Goal: Information Seeking & Learning: Learn about a topic

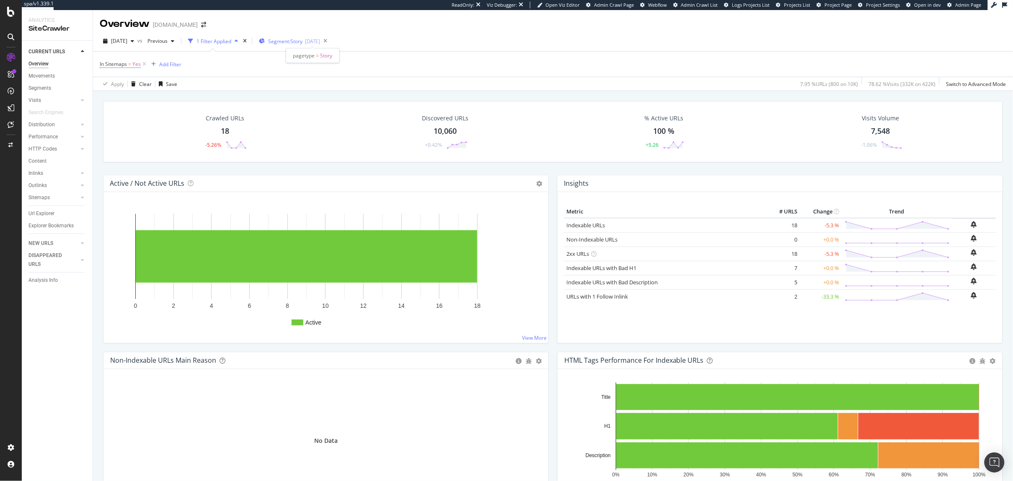
click at [300, 41] on span "Segment: Story" at bounding box center [285, 41] width 34 height 7
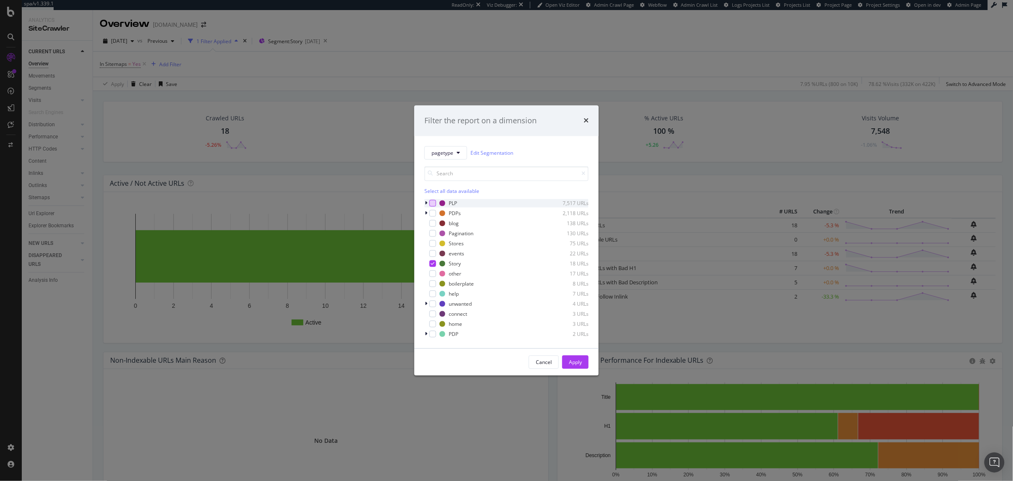
click at [432, 202] on div "modal" at bounding box center [433, 203] width 7 height 7
click at [431, 211] on div "modal" at bounding box center [433, 213] width 7 height 7
click at [434, 264] on icon "modal" at bounding box center [433, 263] width 4 height 4
click at [576, 361] on div "Apply" at bounding box center [575, 361] width 13 height 7
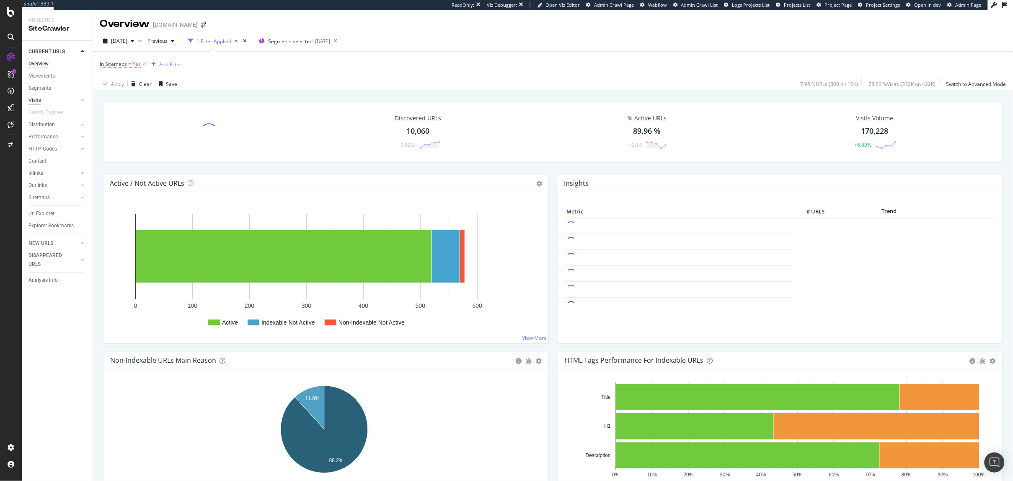
click at [34, 100] on div "Visits" at bounding box center [34, 100] width 13 height 9
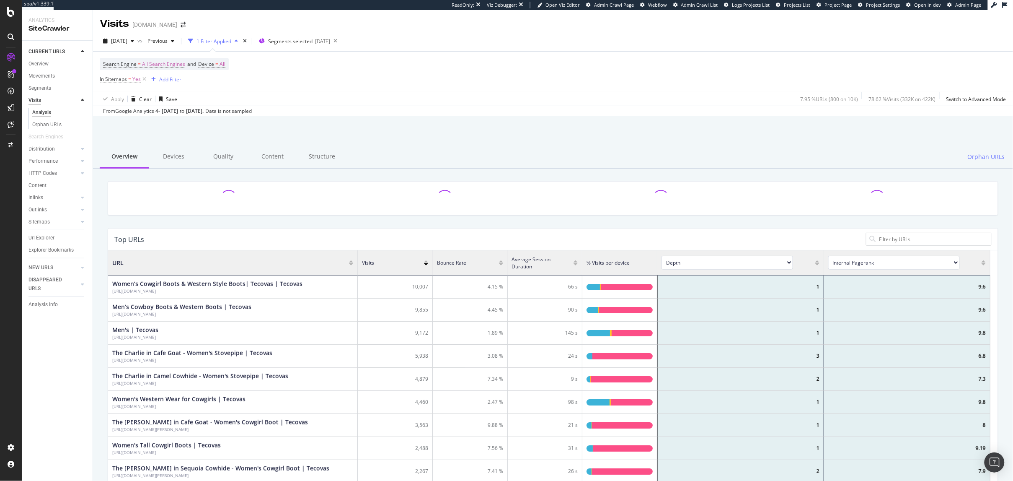
scroll to position [243, 875]
click at [145, 78] on icon at bounding box center [144, 79] width 7 height 8
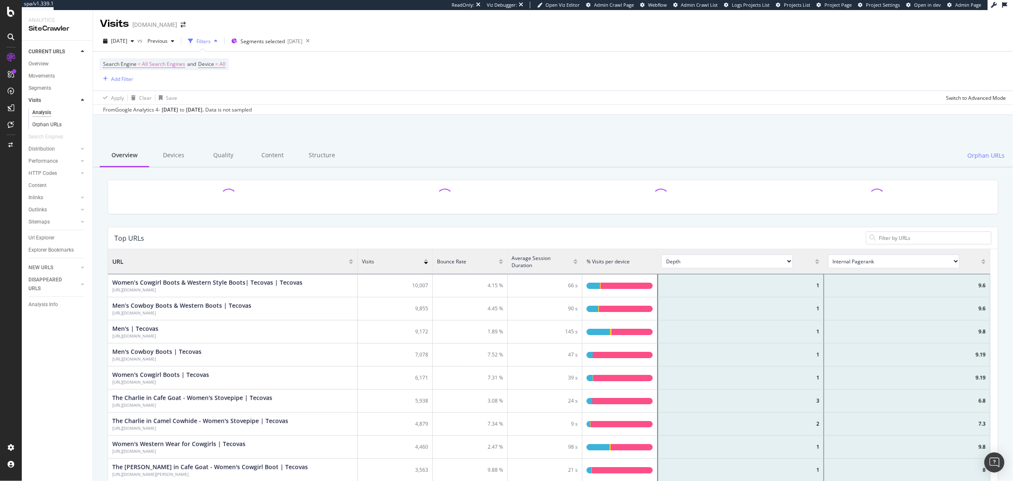
scroll to position [243, 875]
click at [124, 78] on div "Add Filter" at bounding box center [122, 78] width 22 height 7
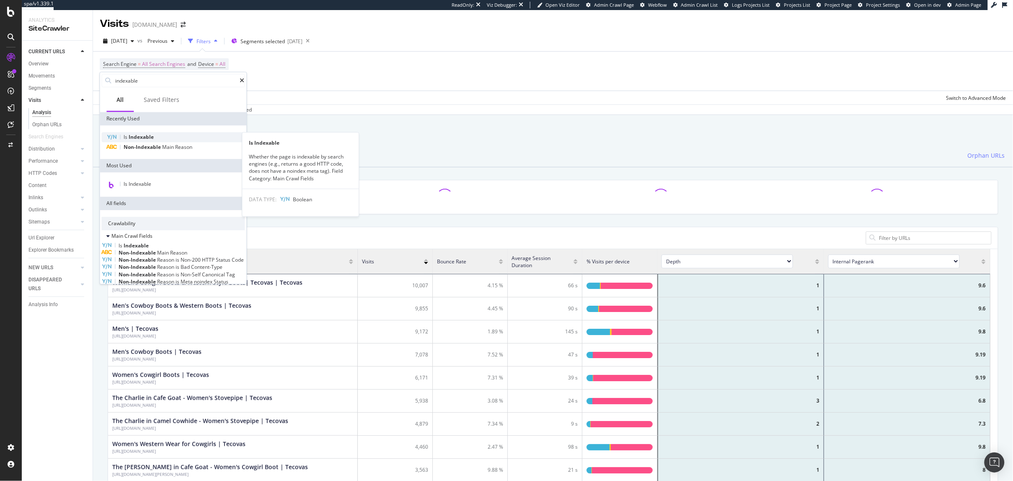
type input "indexable"
click at [139, 136] on span "Indexable" at bounding box center [141, 136] width 25 height 7
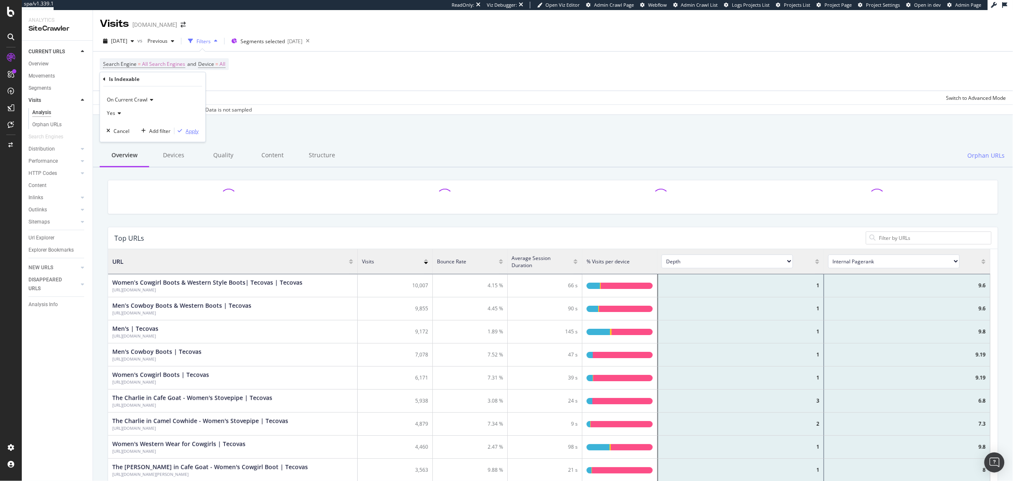
click at [192, 130] on div "Apply" at bounding box center [192, 130] width 13 height 7
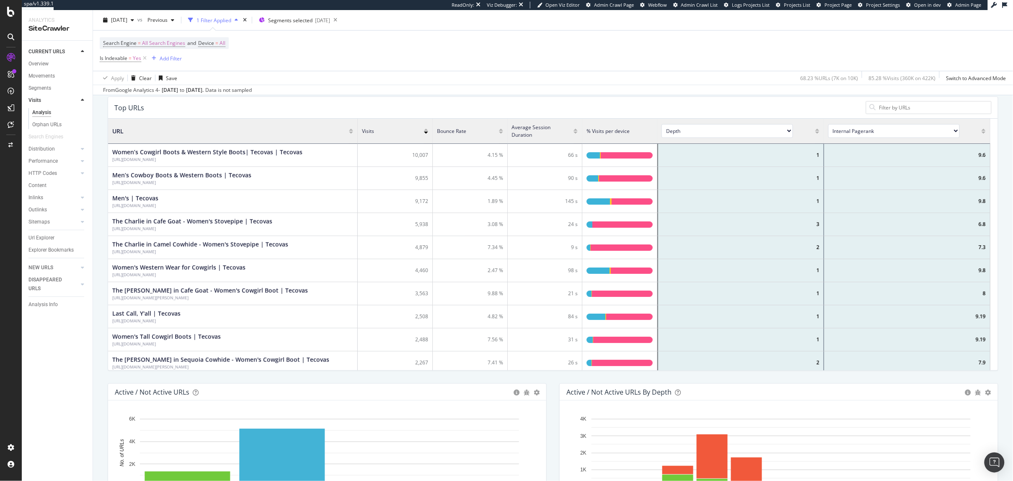
scroll to position [151, 0]
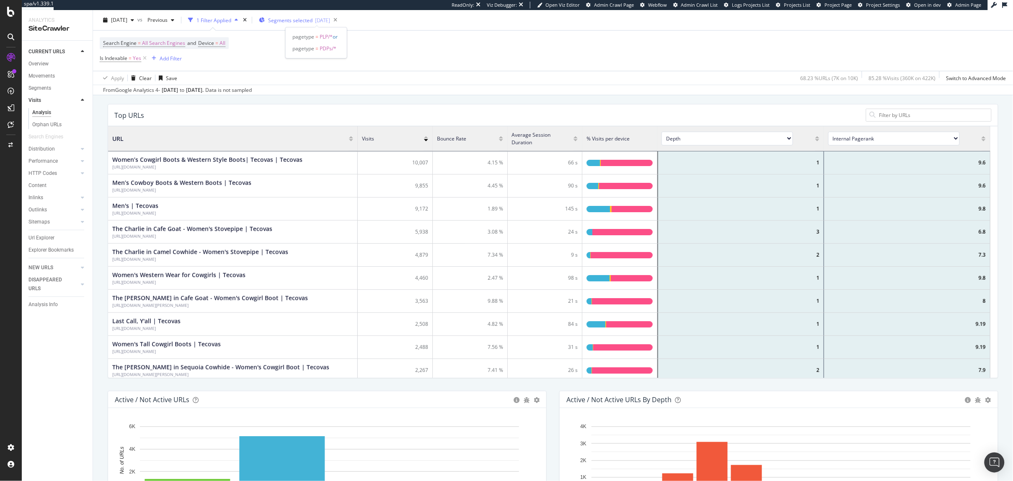
click at [296, 20] on span "Segments selected" at bounding box center [290, 20] width 44 height 7
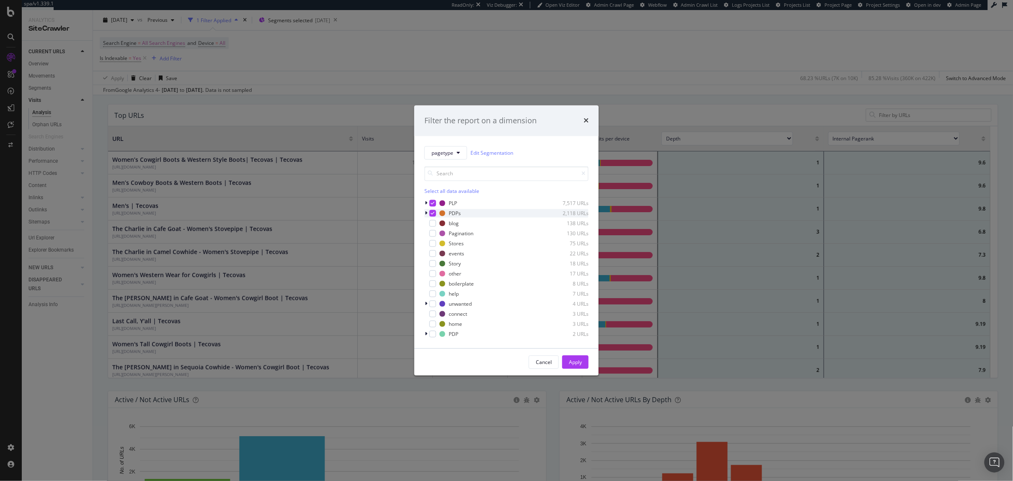
click at [433, 213] on icon "modal" at bounding box center [433, 213] width 4 height 4
click at [580, 363] on div "Apply" at bounding box center [575, 361] width 13 height 7
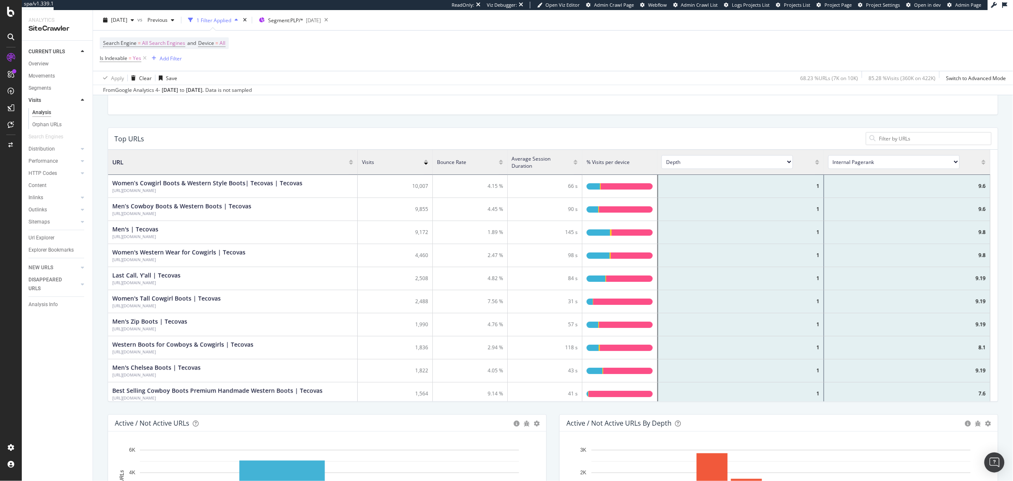
scroll to position [31, 0]
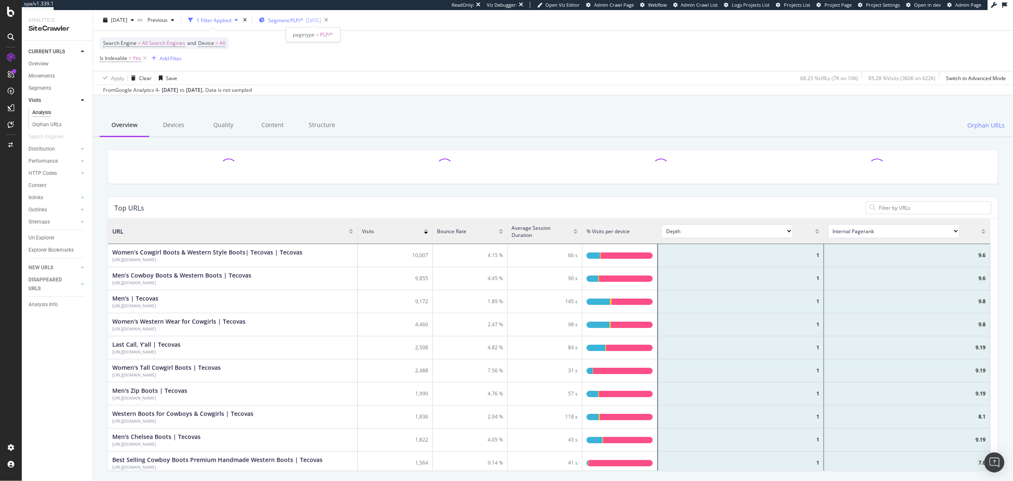
click at [291, 21] on span "Segment: PLP/*" at bounding box center [285, 20] width 35 height 7
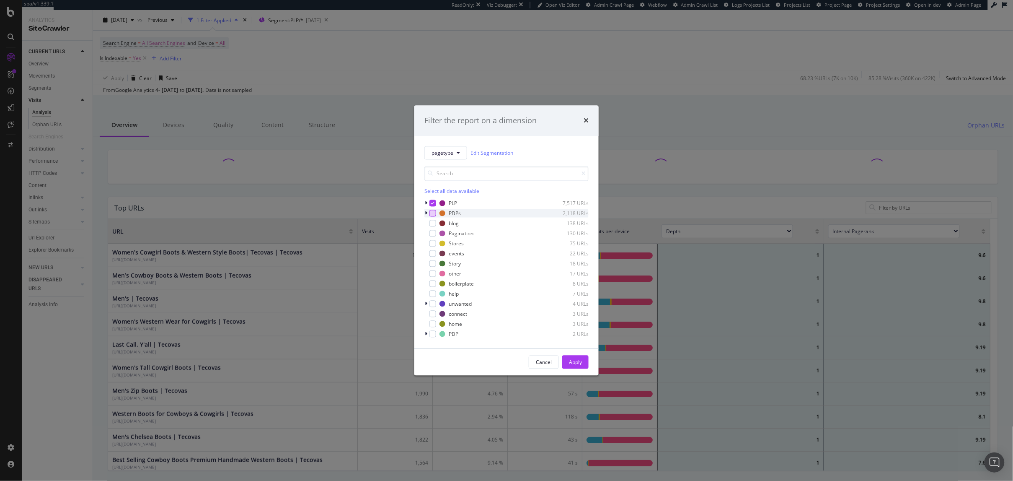
click at [432, 214] on div "modal" at bounding box center [433, 213] width 7 height 7
click at [432, 204] on icon "modal" at bounding box center [433, 203] width 4 height 4
click at [576, 362] on div "Apply" at bounding box center [575, 361] width 13 height 7
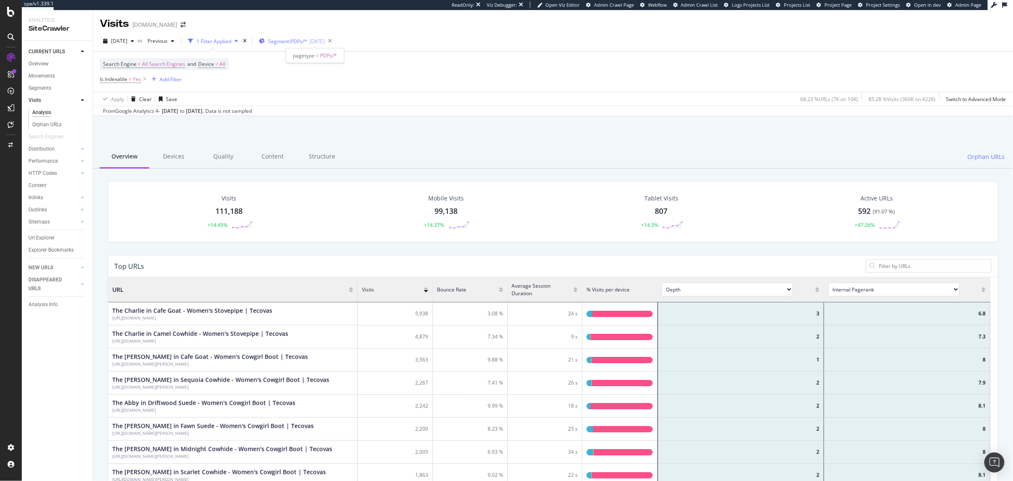
click at [292, 41] on span "Segment: PDPs/*" at bounding box center [287, 41] width 39 height 7
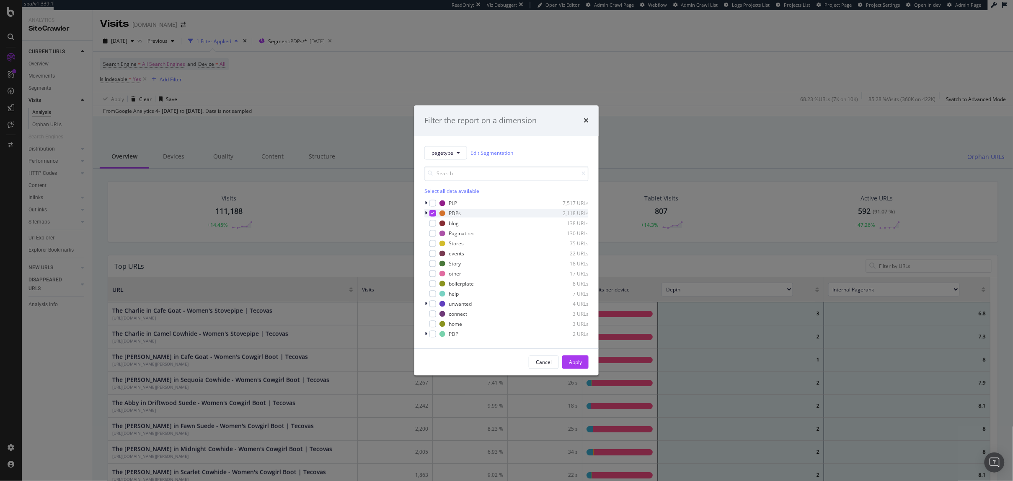
click at [434, 215] on icon "modal" at bounding box center [433, 213] width 4 height 4
click at [432, 234] on div "modal" at bounding box center [433, 233] width 7 height 7
click at [569, 359] on div "Apply" at bounding box center [575, 361] width 13 height 7
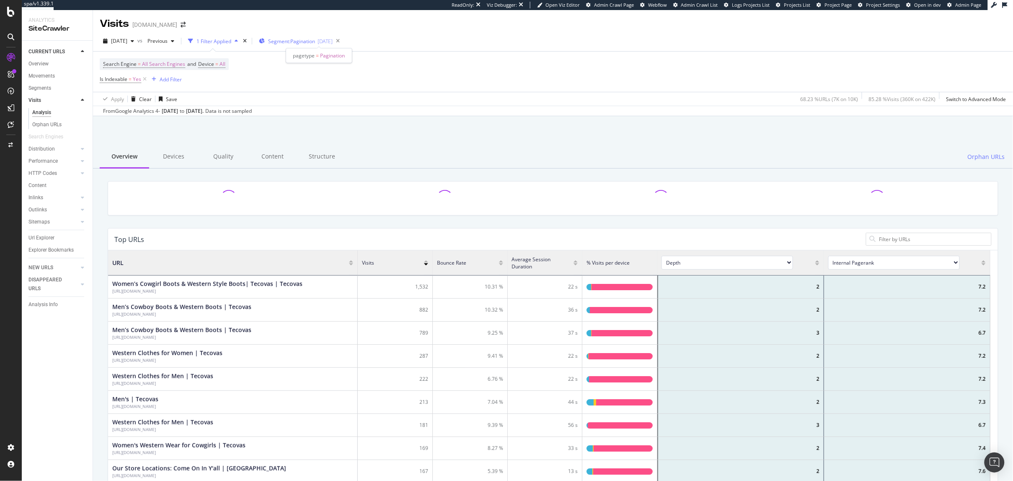
click at [301, 41] on span "Segment: Pagination" at bounding box center [291, 41] width 47 height 7
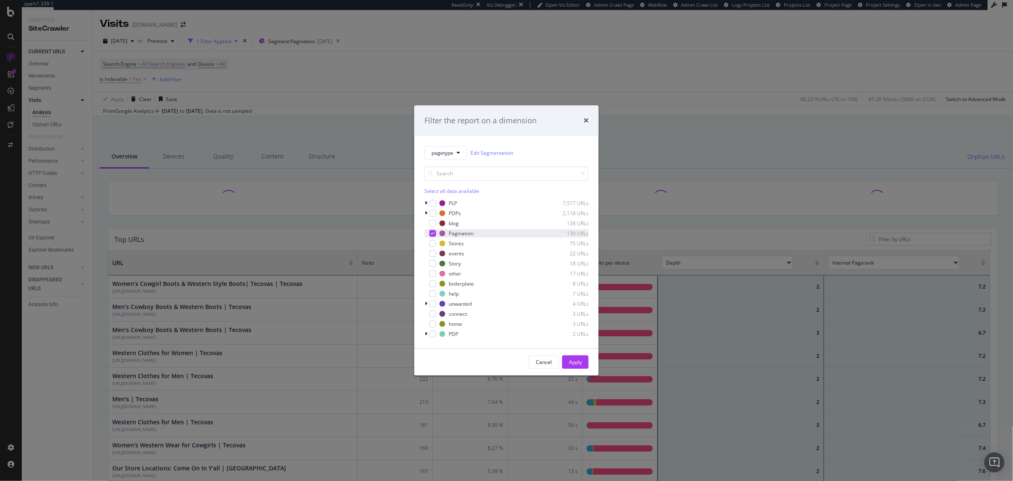
click at [433, 234] on icon "modal" at bounding box center [433, 233] width 4 height 4
click at [575, 362] on div "Apply" at bounding box center [575, 361] width 13 height 7
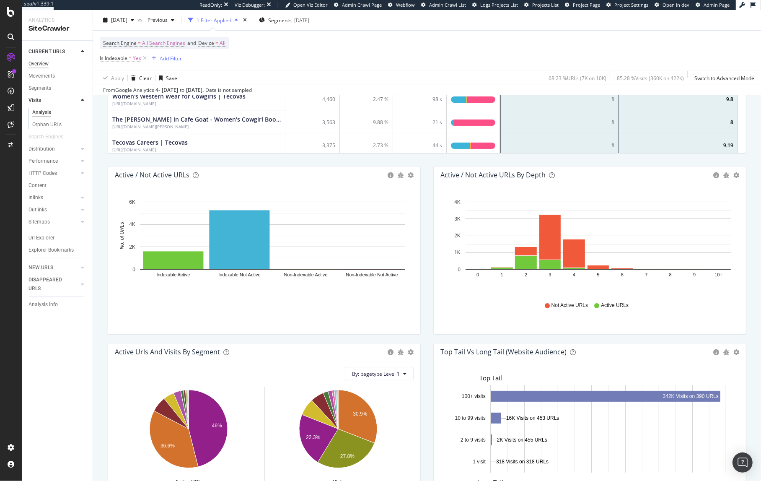
click at [35, 63] on div "Overview" at bounding box center [38, 64] width 20 height 9
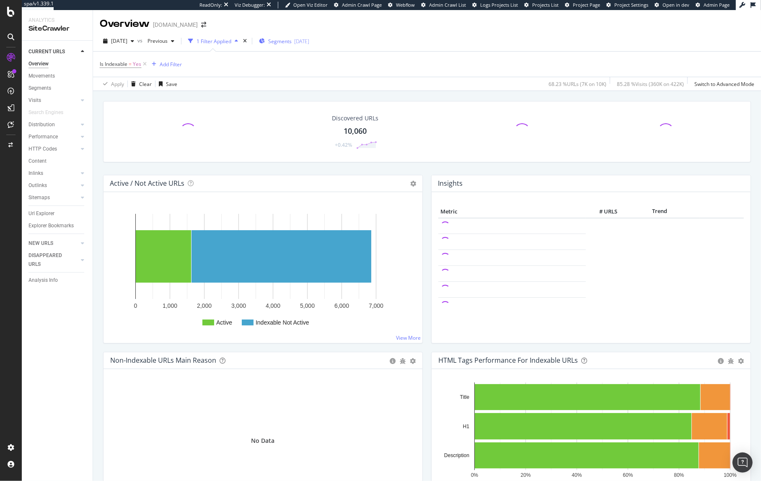
click at [292, 40] on span "Segments" at bounding box center [279, 41] width 23 height 7
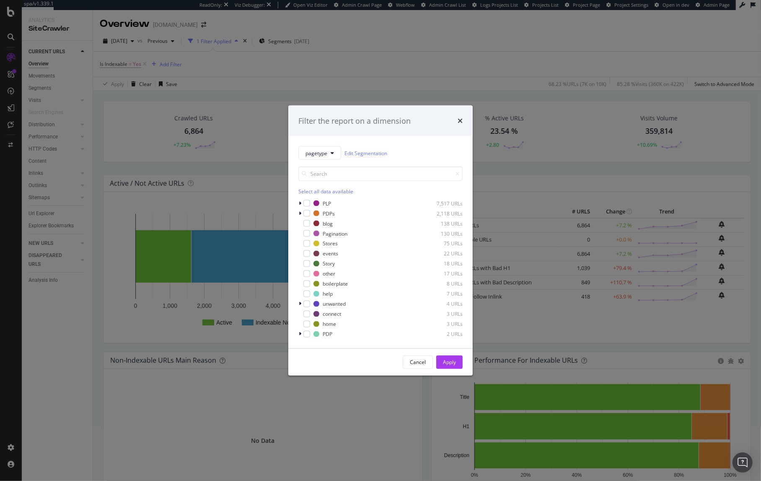
click at [145, 66] on div "Filter the report on a dimension pagetype Edit Segmentation Select all data ava…" at bounding box center [380, 240] width 761 height 481
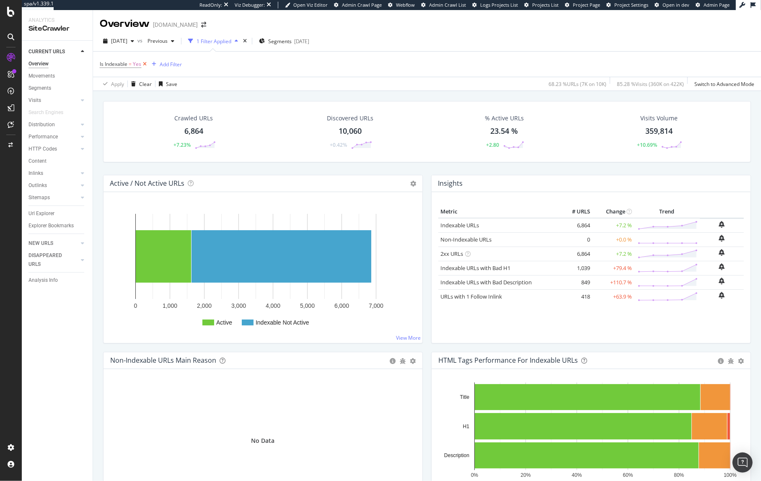
click at [146, 65] on icon at bounding box center [144, 64] width 7 height 8
click at [145, 64] on div "Is Indexable = Yes Add Filter" at bounding box center [427, 64] width 655 height 25
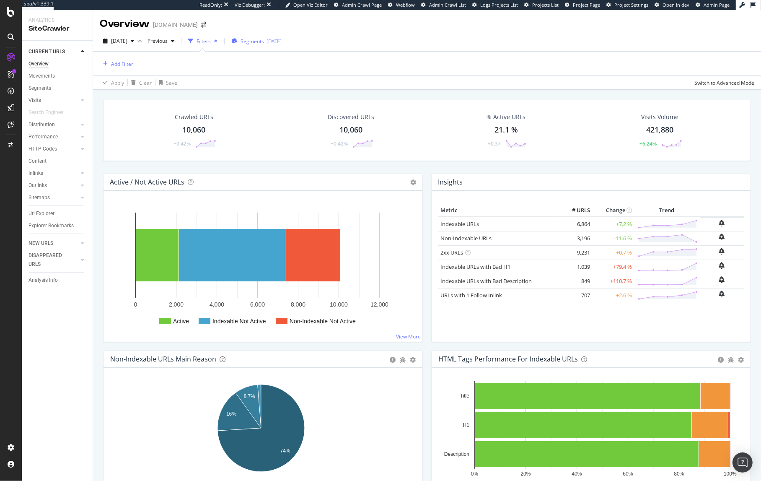
click at [264, 41] on span "Segments" at bounding box center [252, 41] width 23 height 7
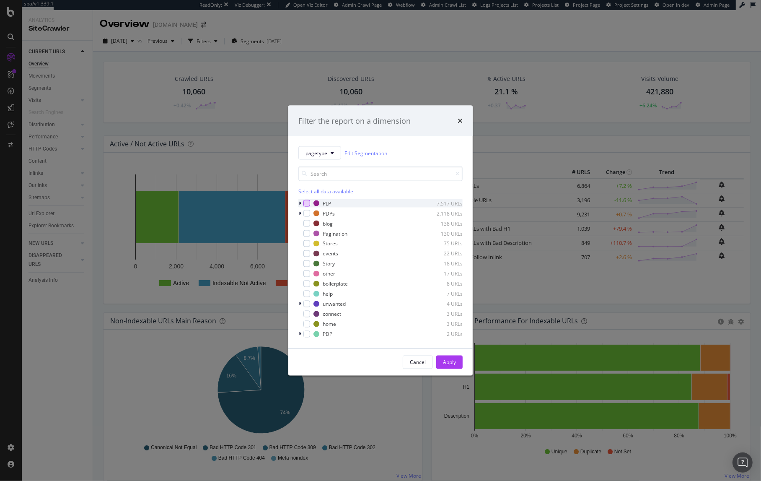
click at [307, 202] on div "modal" at bounding box center [306, 203] width 7 height 7
click at [307, 212] on div "modal" at bounding box center [306, 213] width 7 height 7
click at [306, 220] on div "modal" at bounding box center [306, 223] width 7 height 7
click at [308, 233] on div "modal" at bounding box center [306, 233] width 7 height 7
click at [307, 241] on div "modal" at bounding box center [306, 243] width 7 height 7
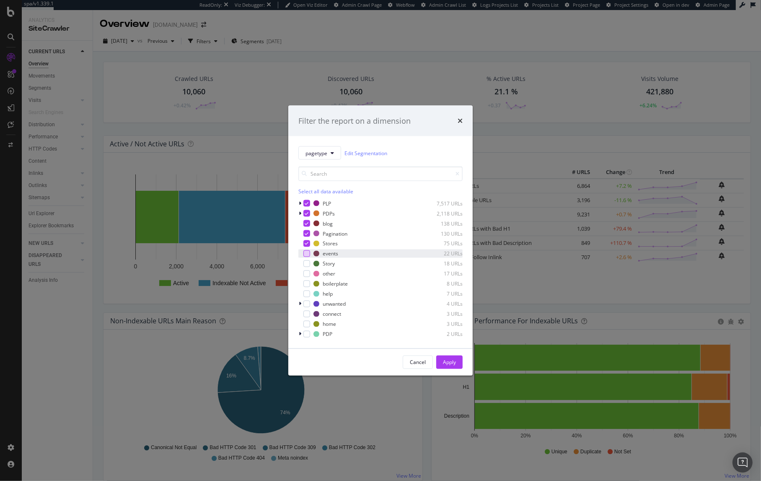
click at [306, 250] on div "modal" at bounding box center [306, 253] width 7 height 7
click at [306, 262] on div "modal" at bounding box center [306, 263] width 7 height 7
click at [450, 361] on div "Apply" at bounding box center [449, 361] width 13 height 7
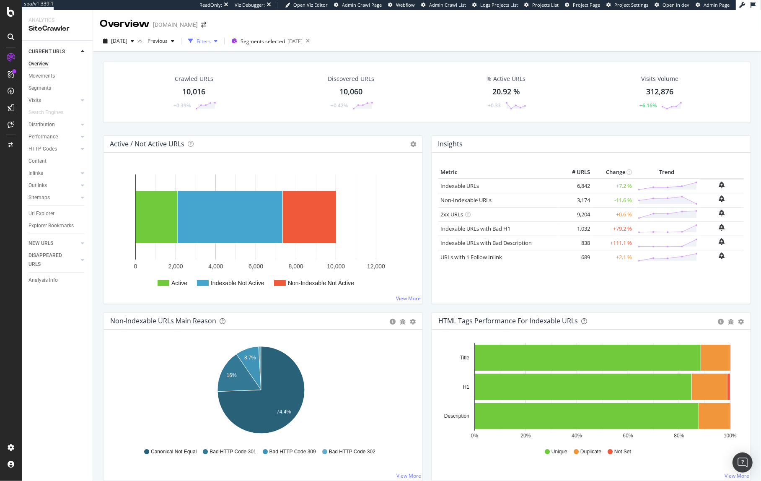
click at [211, 41] on div "Filters" at bounding box center [204, 41] width 14 height 7
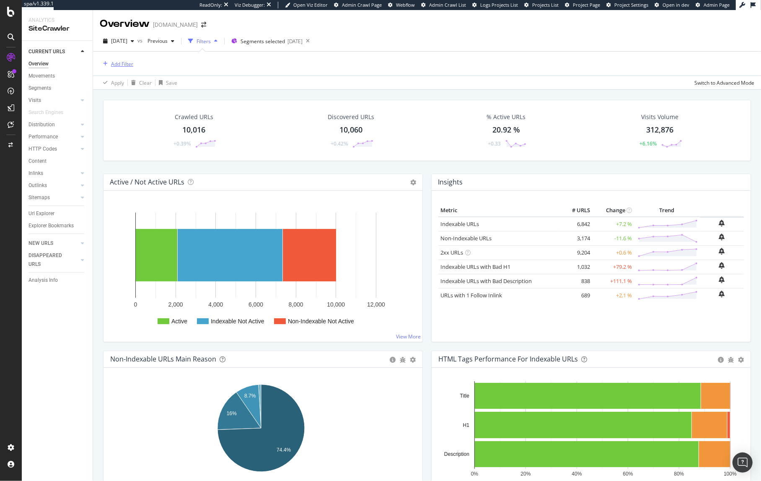
click at [126, 62] on div "Add Filter" at bounding box center [122, 63] width 22 height 7
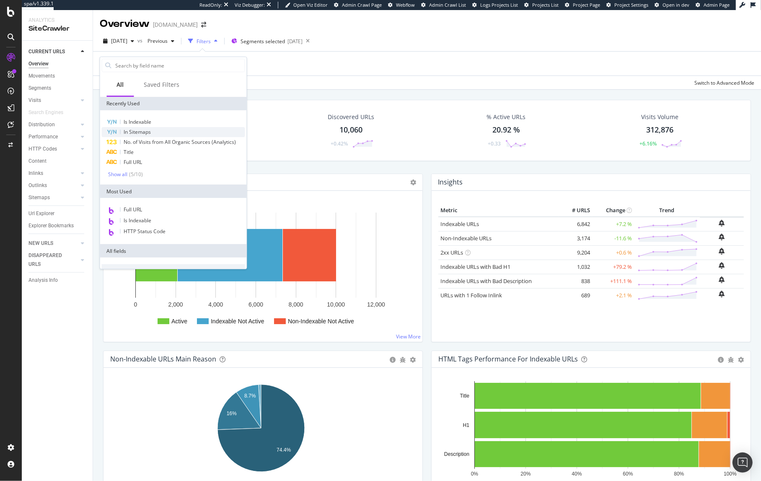
click at [140, 132] on span "In Sitemaps" at bounding box center [137, 131] width 27 height 7
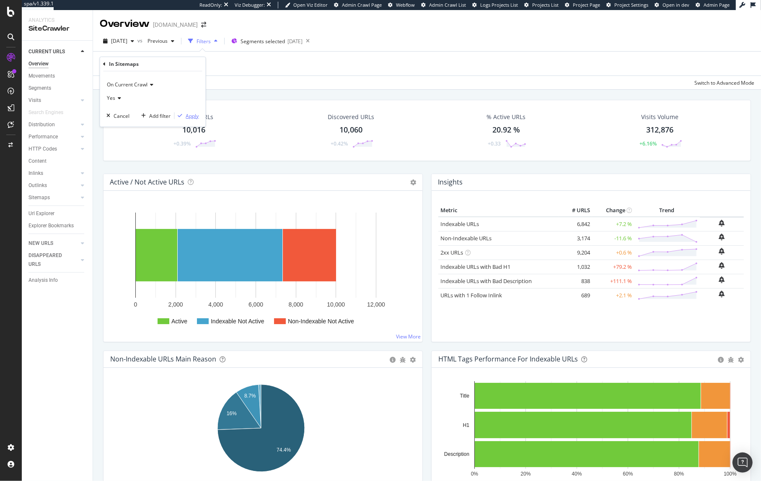
click at [192, 117] on div "Apply" at bounding box center [192, 115] width 13 height 7
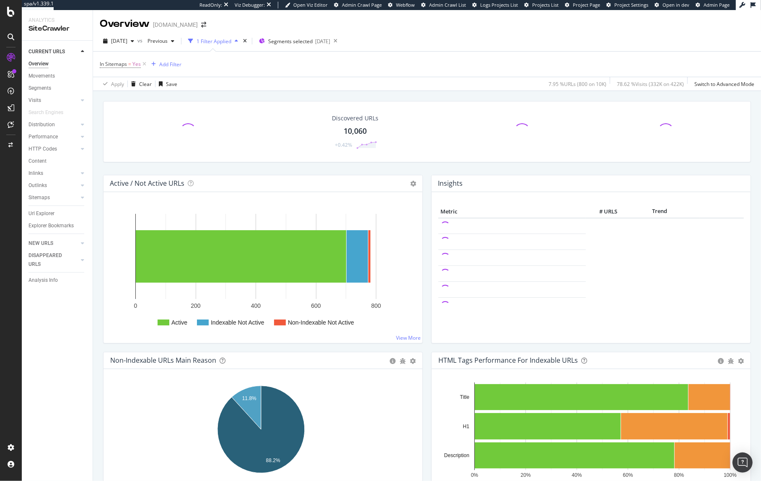
click at [294, 203] on div "Active Indexable Not Active Non-Indexable Not Active 0 200 400 600 800 Active I…" at bounding box center [263, 267] width 319 height 151
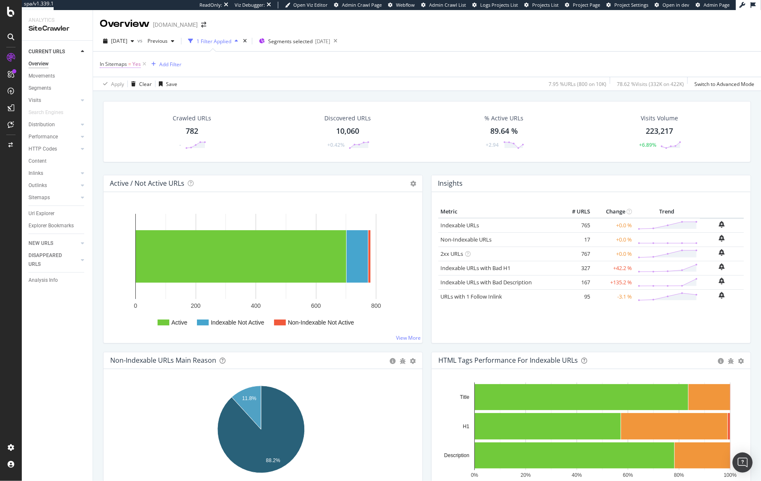
click at [118, 64] on span "In Sitemaps" at bounding box center [113, 63] width 27 height 7
click at [120, 95] on icon at bounding box center [119, 97] width 6 height 5
click at [116, 125] on span "No" at bounding box center [114, 125] width 7 height 7
click at [192, 114] on div "Apply" at bounding box center [192, 114] width 13 height 7
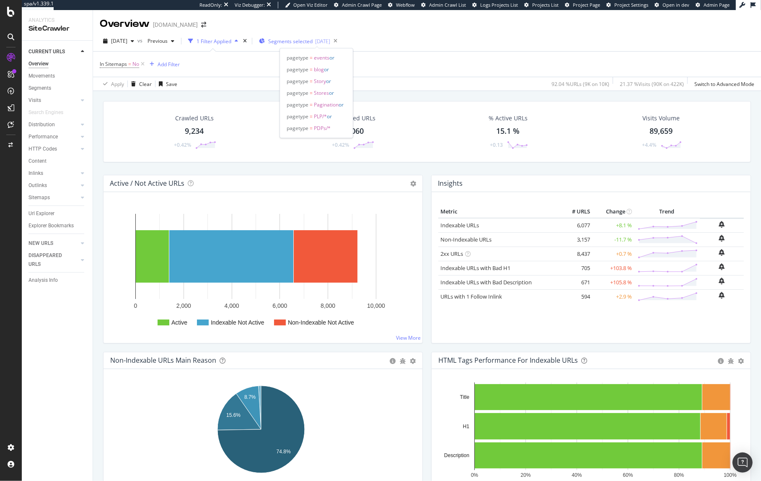
click at [299, 42] on span "Segments selected" at bounding box center [290, 41] width 44 height 7
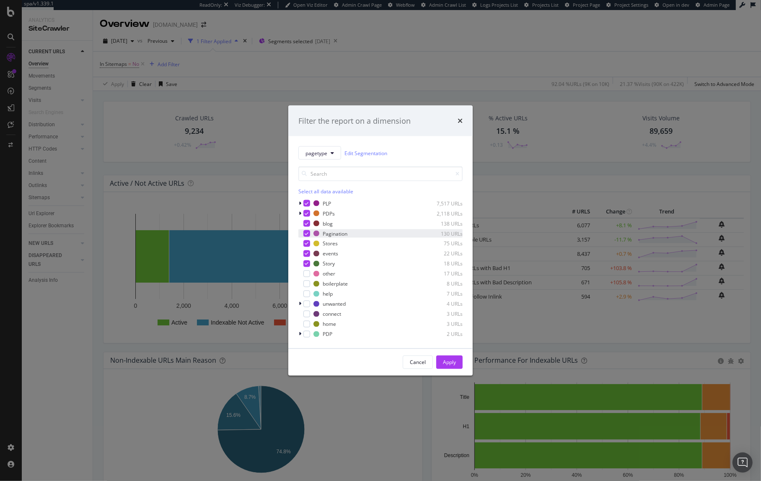
click at [305, 233] on icon "modal" at bounding box center [307, 233] width 4 height 4
click at [448, 361] on div "Apply" at bounding box center [449, 361] width 13 height 7
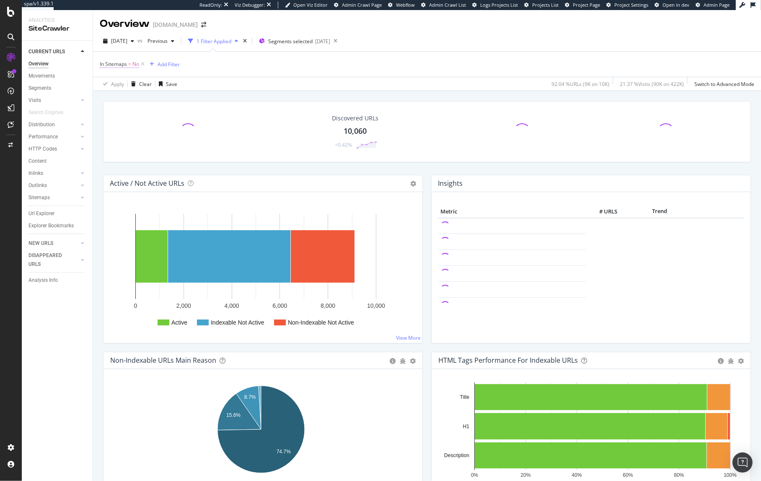
click at [137, 65] on span "No" at bounding box center [135, 64] width 7 height 12
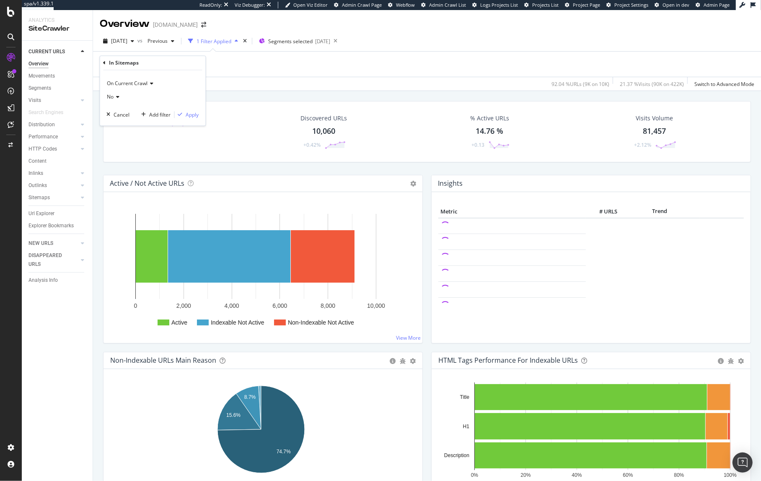
click at [118, 96] on icon at bounding box center [117, 97] width 6 height 5
click at [114, 114] on span "Yes" at bounding box center [115, 114] width 8 height 7
click at [192, 115] on div "Apply" at bounding box center [192, 114] width 13 height 7
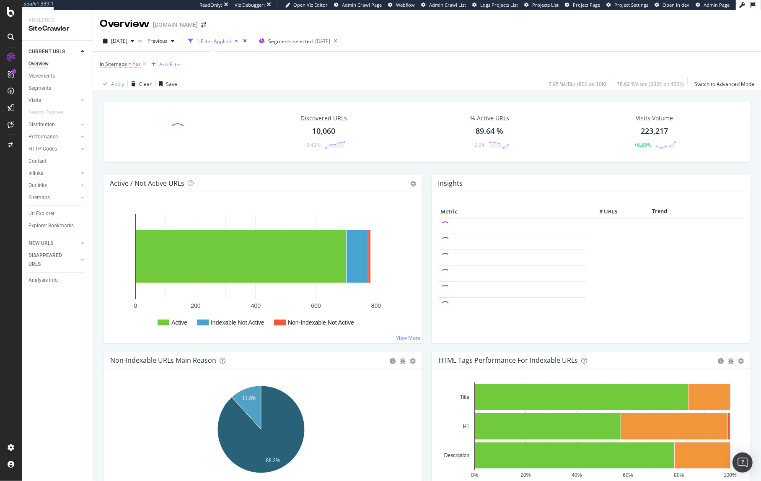
click at [134, 64] on span "Yes" at bounding box center [136, 64] width 8 height 12
click at [118, 98] on icon at bounding box center [119, 97] width 6 height 5
click at [114, 126] on span "No" at bounding box center [114, 125] width 7 height 7
click at [192, 114] on div "Apply" at bounding box center [192, 114] width 13 height 7
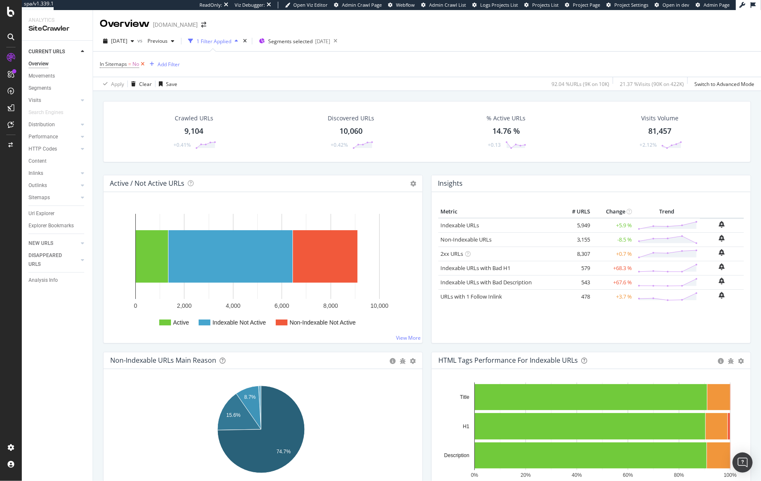
click at [143, 63] on icon at bounding box center [142, 64] width 7 height 8
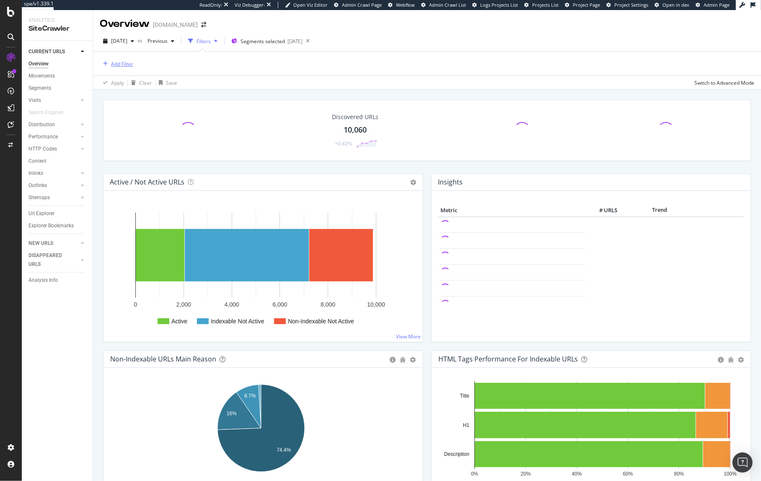
click at [126, 64] on div "Add Filter" at bounding box center [122, 63] width 22 height 7
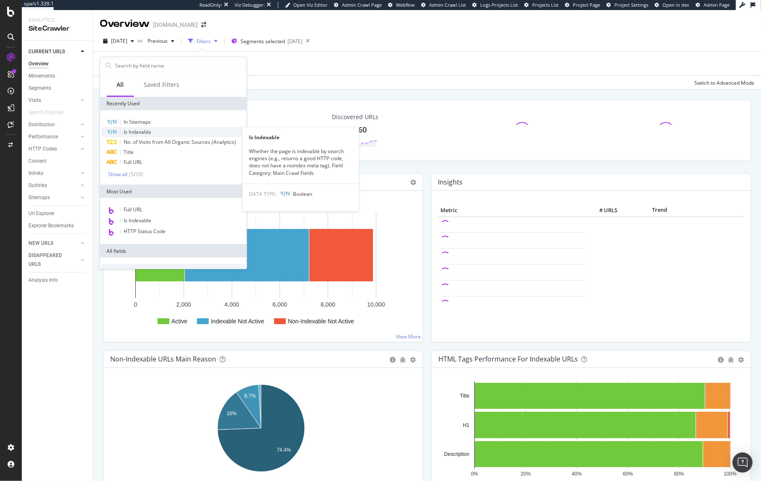
click at [139, 132] on span "Is Indexable" at bounding box center [138, 131] width 28 height 7
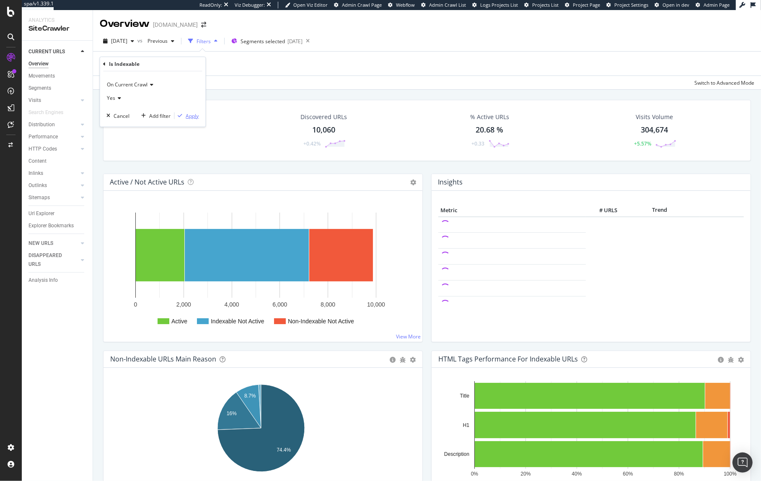
click at [192, 116] on div "Apply" at bounding box center [192, 115] width 13 height 7
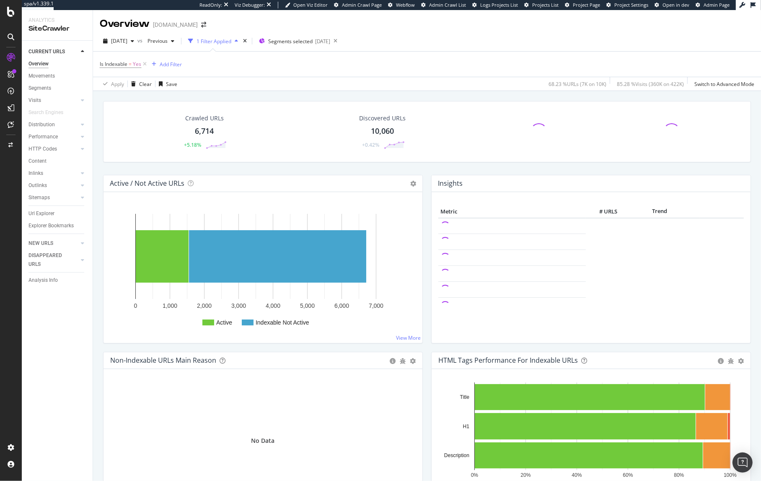
click at [123, 233] on rect "A chart." at bounding box center [260, 270] width 301 height 131
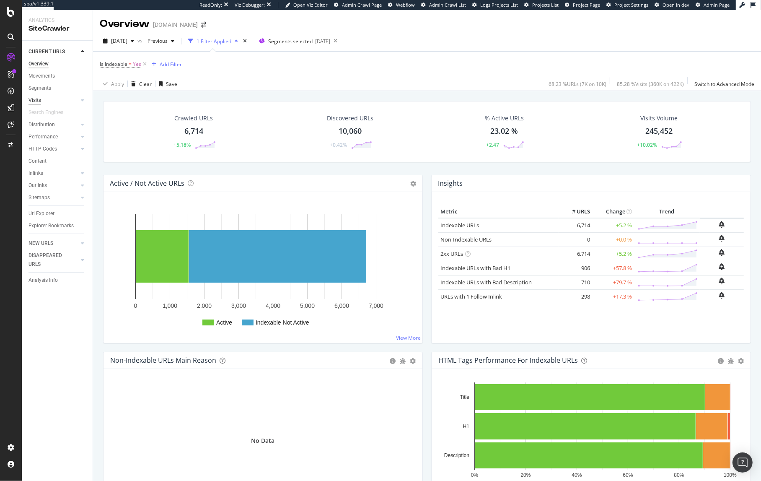
click at [33, 99] on div "Visits" at bounding box center [34, 100] width 13 height 9
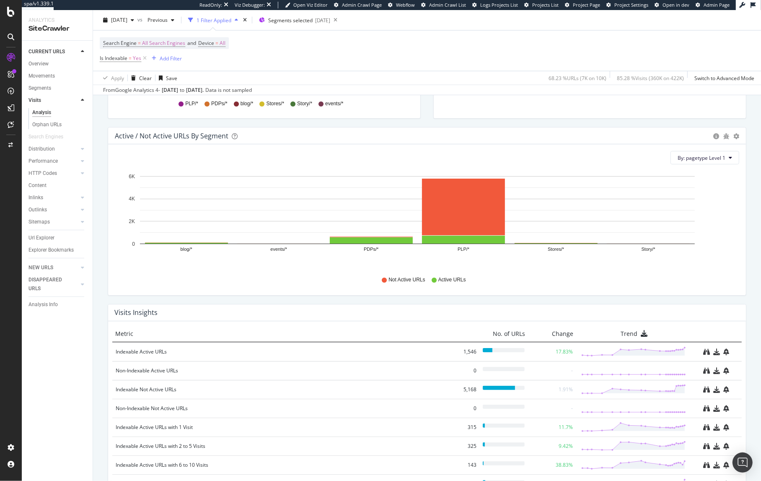
scroll to position [772, 0]
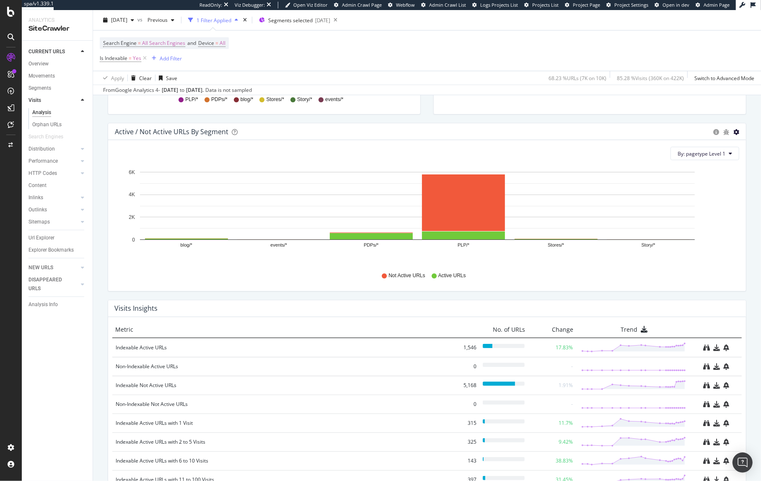
click at [733, 132] on icon "gear" at bounding box center [736, 132] width 6 height 6
click at [679, 164] on span "Bar (by Percentage)" at bounding box center [707, 163] width 76 height 11
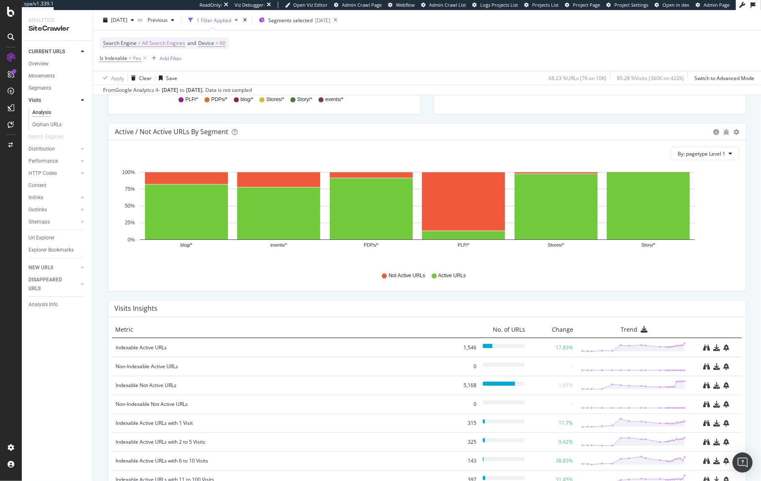
click at [718, 268] on div "Not Active URLs Active URLs" at bounding box center [427, 275] width 616 height 19
click at [144, 57] on icon at bounding box center [144, 58] width 7 height 8
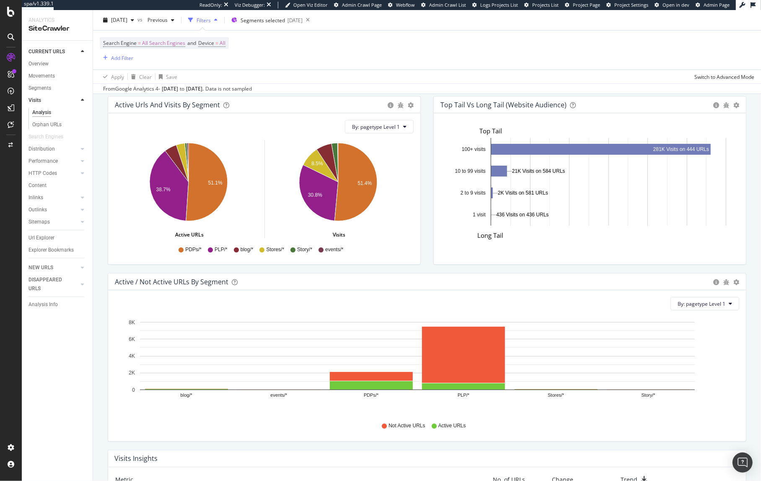
scroll to position [623, 0]
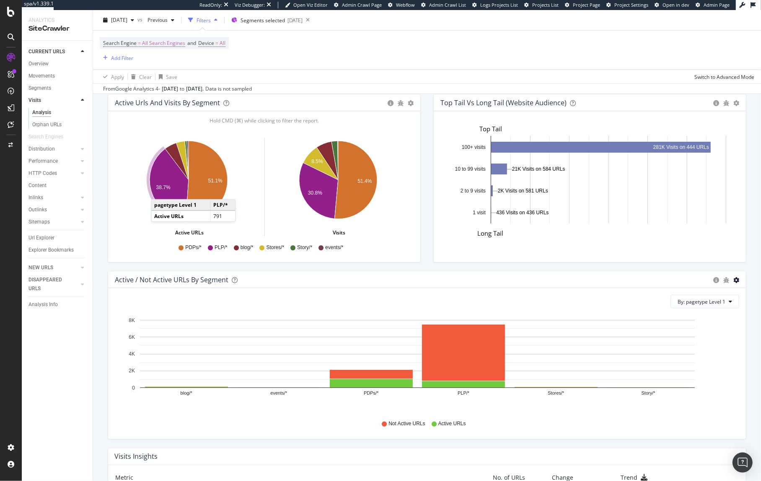
click at [733, 280] on icon "gear" at bounding box center [736, 280] width 6 height 6
click at [678, 312] on span "Bar (by Percentage)" at bounding box center [707, 311] width 76 height 11
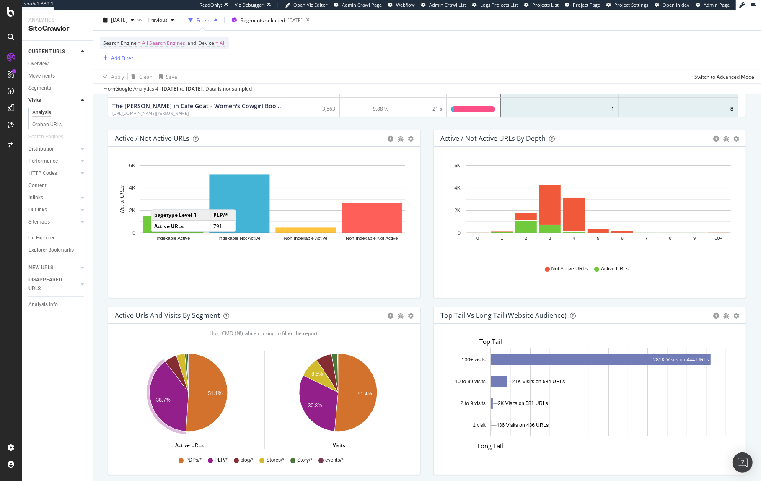
scroll to position [406, 0]
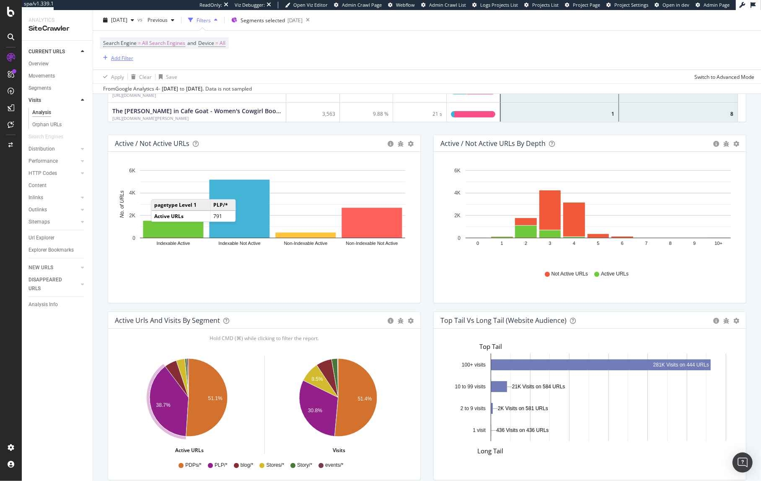
click at [127, 58] on div "Add Filter" at bounding box center [122, 57] width 22 height 7
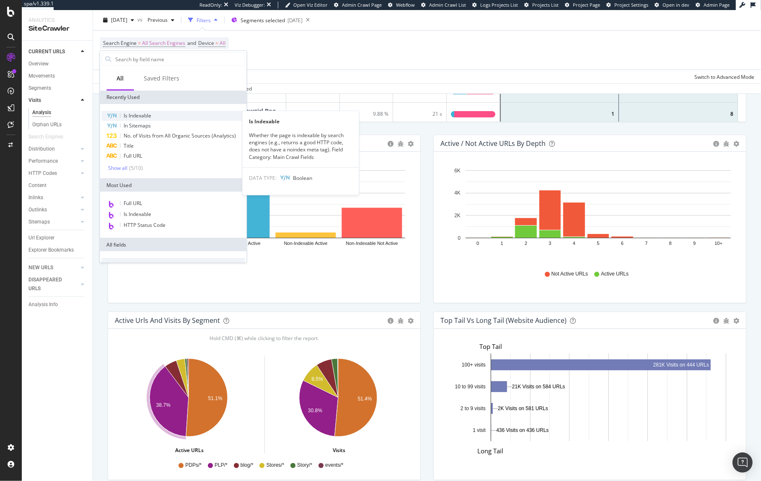
click at [142, 114] on span "Is Indexable" at bounding box center [138, 115] width 28 height 7
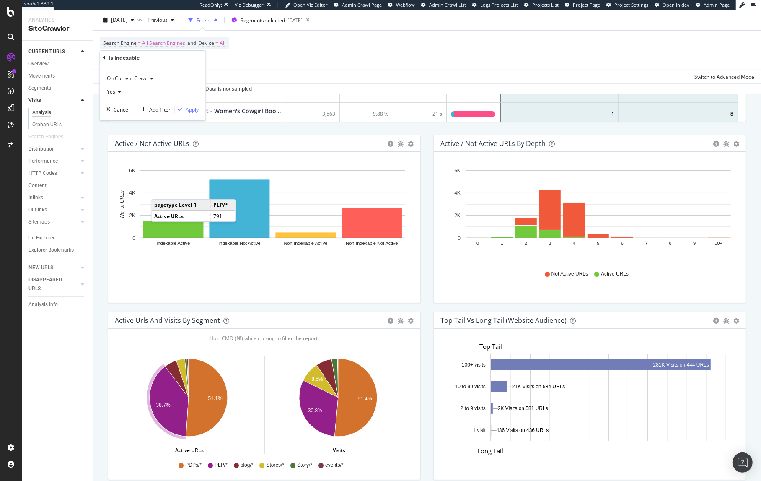
click at [192, 109] on div "Apply" at bounding box center [192, 109] width 13 height 7
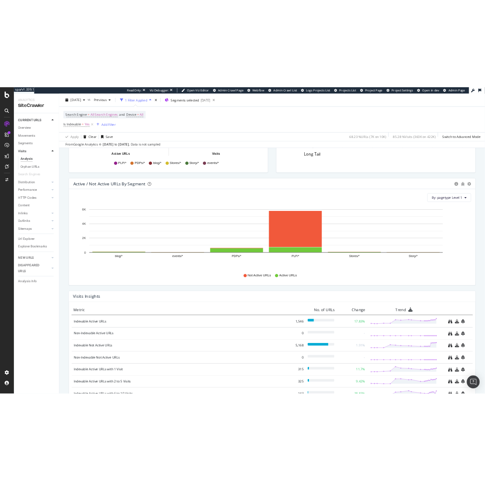
scroll to position [764, 0]
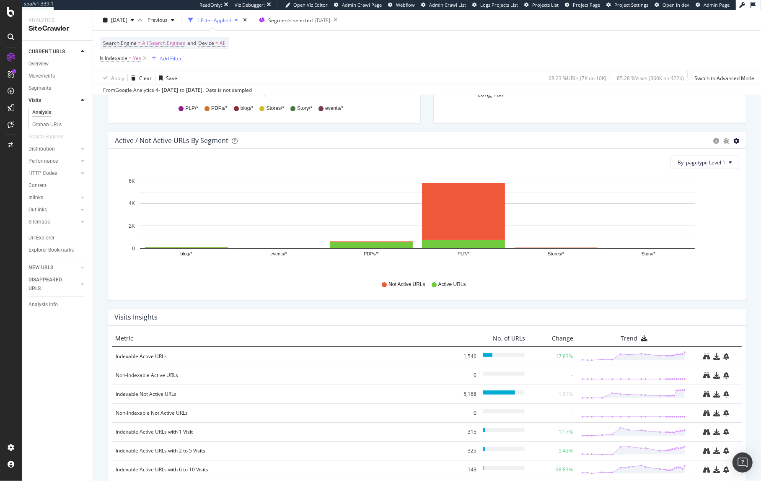
click at [733, 142] on icon "gear" at bounding box center [736, 141] width 6 height 6
click at [676, 173] on span "Bar (by Percentage)" at bounding box center [707, 172] width 76 height 11
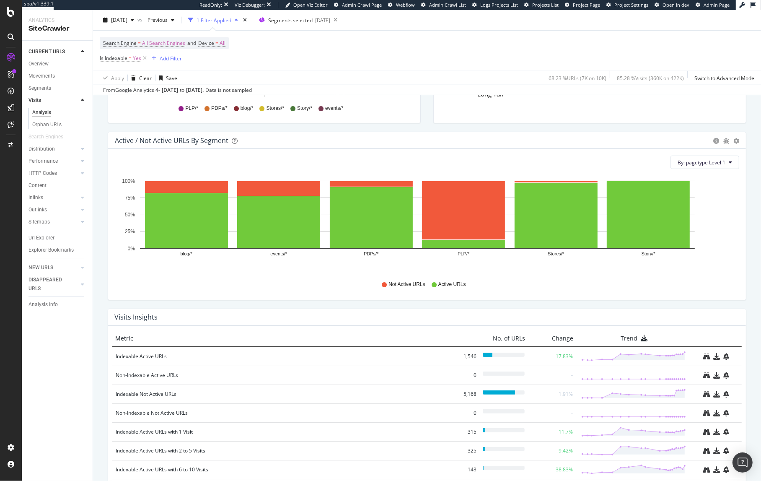
click at [704, 277] on div "Not Active URLs Active URLs" at bounding box center [427, 284] width 616 height 19
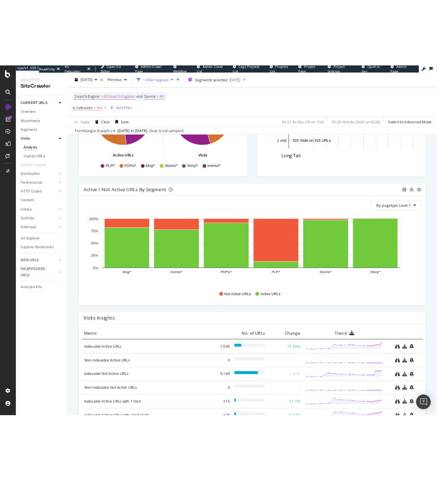
scroll to position [732, 0]
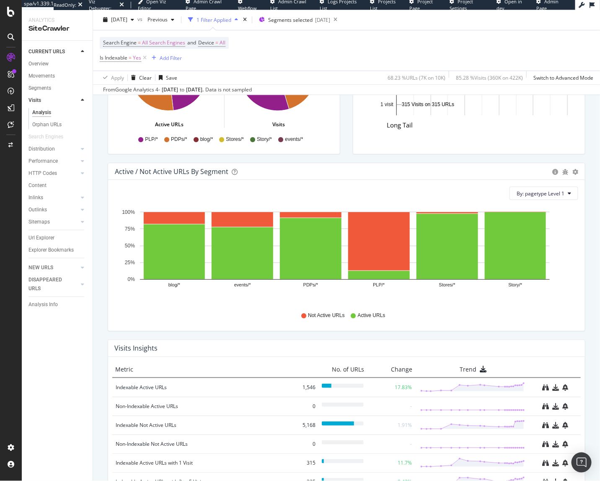
click at [575, 248] on div "By: pagetype Level 1 Hold CMD (⌘) while clicking to filter the report. blog/* e…" at bounding box center [346, 255] width 477 height 151
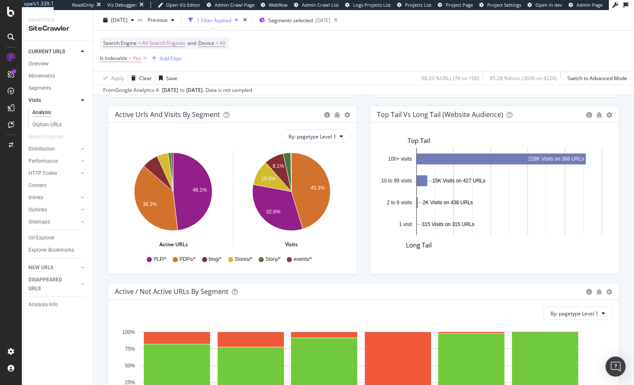
scroll to position [610, 0]
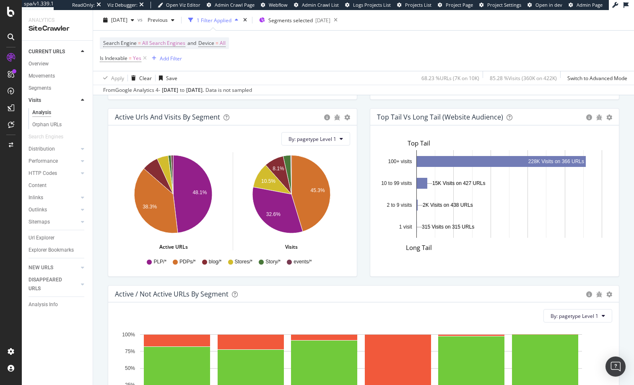
click at [161, 117] on div "Active Urls and Visits by Segment" at bounding box center [167, 117] width 105 height 8
click at [145, 57] on icon at bounding box center [144, 58] width 7 height 8
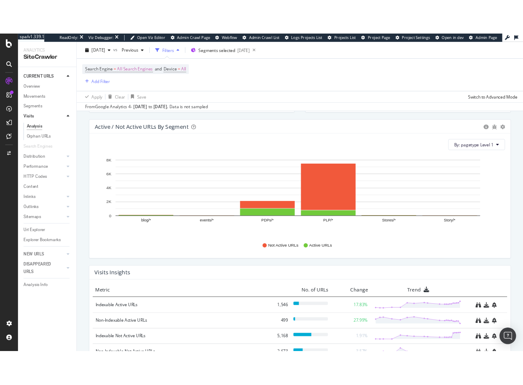
scroll to position [796, 0]
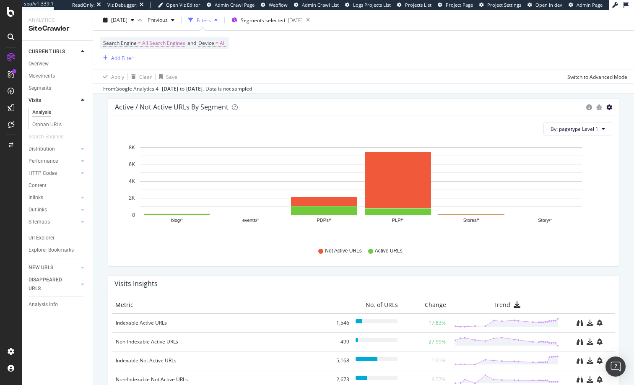
click at [606, 108] on icon "gear" at bounding box center [609, 107] width 6 height 6
click at [575, 136] on span "Bar (by Percentage)" at bounding box center [580, 138] width 76 height 11
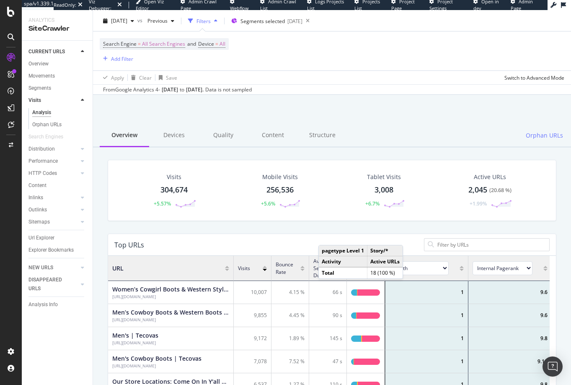
scroll to position [16, 0]
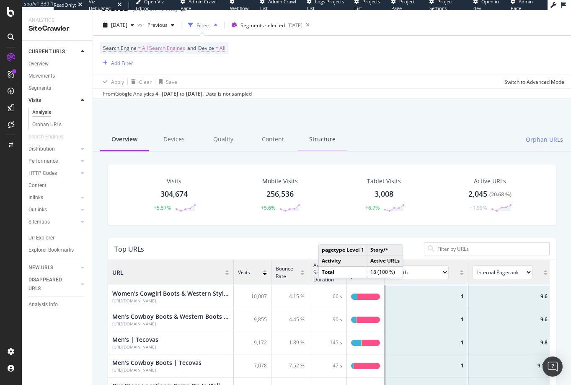
click at [319, 140] on div "Structure" at bounding box center [322, 139] width 49 height 23
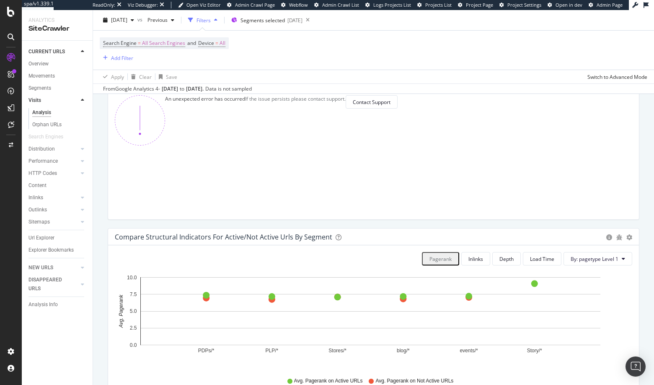
scroll to position [532, 0]
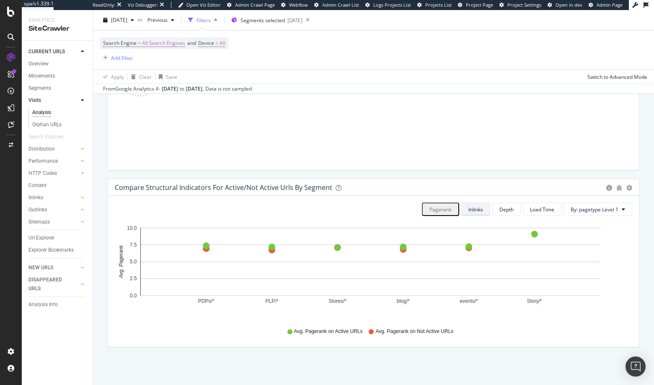
click at [473, 210] on div "Inlinks" at bounding box center [475, 209] width 15 height 7
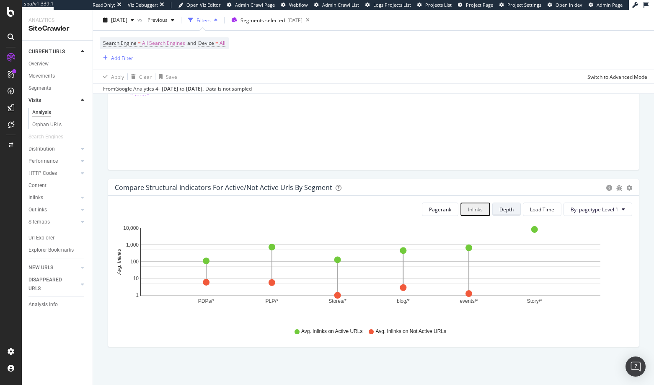
click at [501, 210] on div "Depth" at bounding box center [507, 209] width 14 height 7
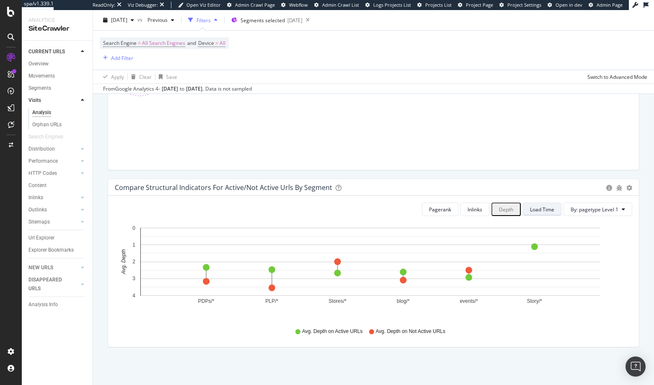
click at [533, 210] on div "Load Time" at bounding box center [542, 209] width 24 height 7
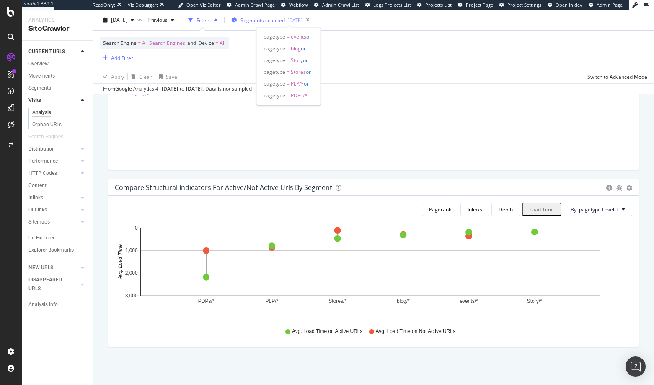
click at [268, 20] on span "Segments selected" at bounding box center [263, 20] width 44 height 7
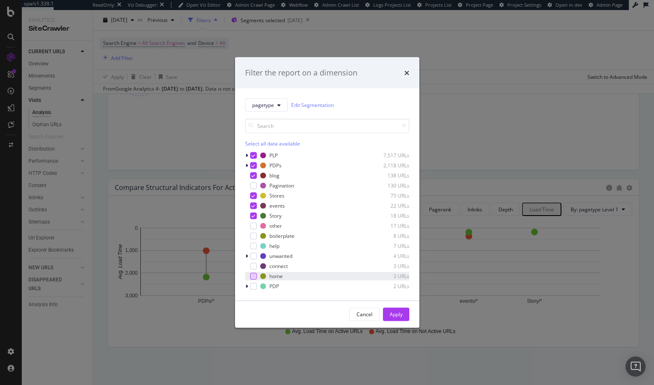
click at [254, 275] on div "modal" at bounding box center [253, 275] width 7 height 7
click at [393, 314] on div "Apply" at bounding box center [396, 314] width 13 height 7
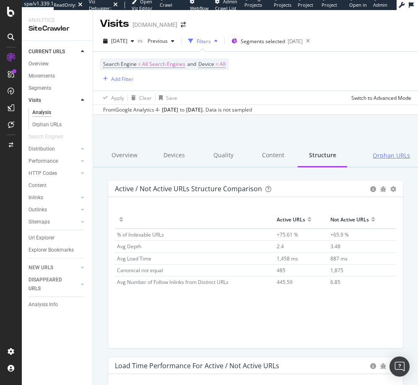
click at [383, 155] on span "Orphan URLs" at bounding box center [391, 155] width 37 height 8
click at [122, 156] on div "Overview" at bounding box center [124, 155] width 49 height 23
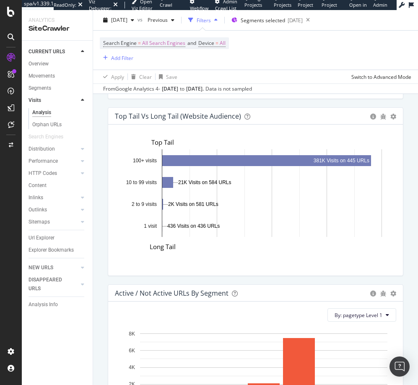
scroll to position [967, 0]
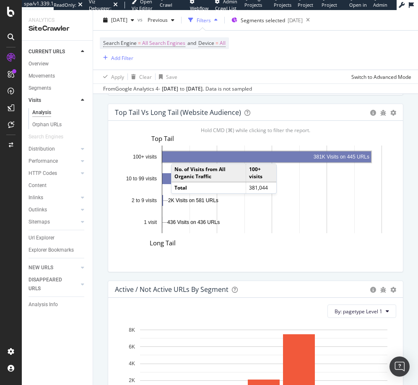
click at [179, 155] on rect "A chart." at bounding box center [266, 156] width 209 height 11
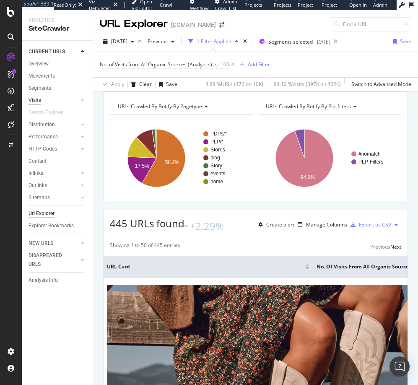
click at [35, 98] on div "Visits" at bounding box center [34, 100] width 13 height 9
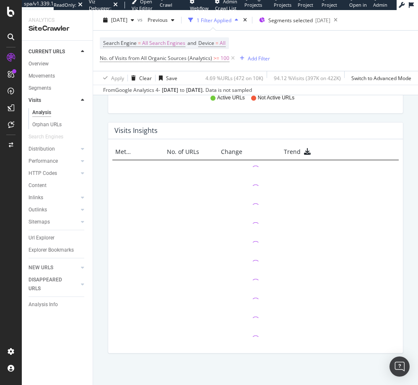
scroll to position [1310, 0]
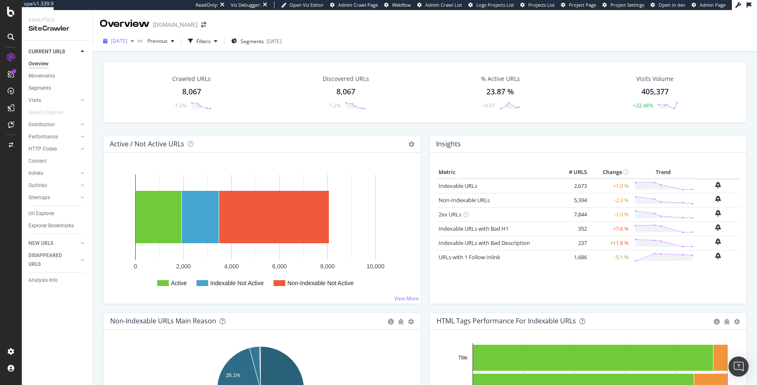
click at [127, 41] on span "[DATE]" at bounding box center [119, 40] width 16 height 7
click at [128, 71] on div "[DATE]" at bounding box center [134, 71] width 44 height 8
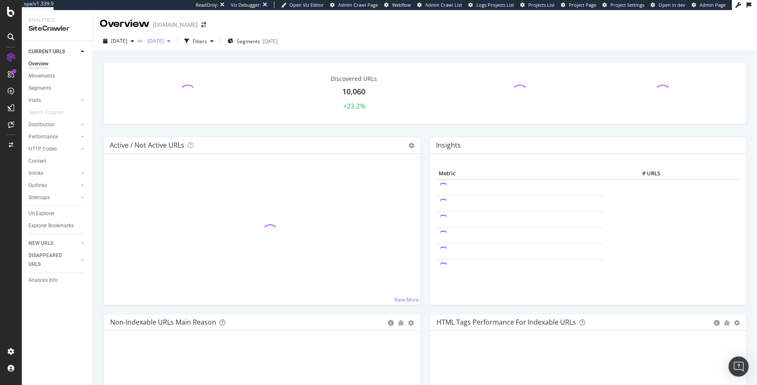
click at [164, 41] on span "[DATE]" at bounding box center [154, 40] width 20 height 7
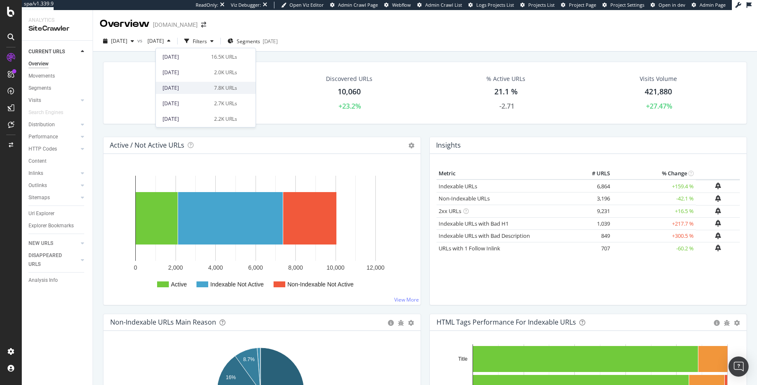
scroll to position [261, 0]
click at [181, 116] on div "[DATE]" at bounding box center [186, 118] width 47 height 8
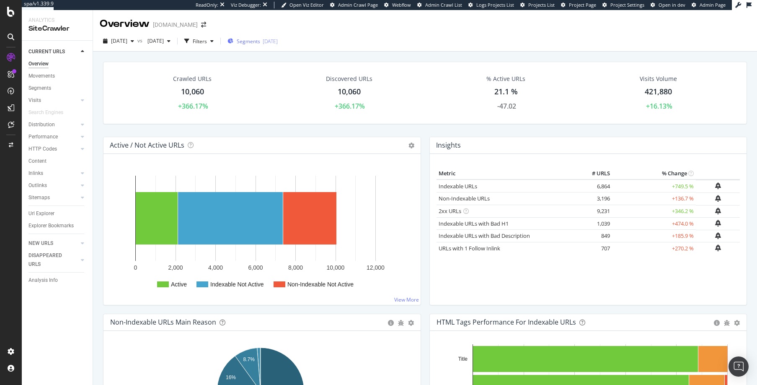
click at [260, 41] on span "Segments" at bounding box center [248, 41] width 23 height 7
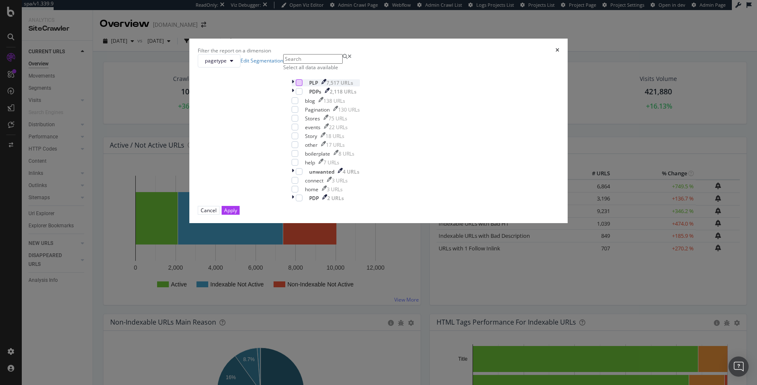
click at [303, 86] on div "modal" at bounding box center [299, 82] width 7 height 7
click at [237, 214] on div "Apply" at bounding box center [230, 210] width 13 height 7
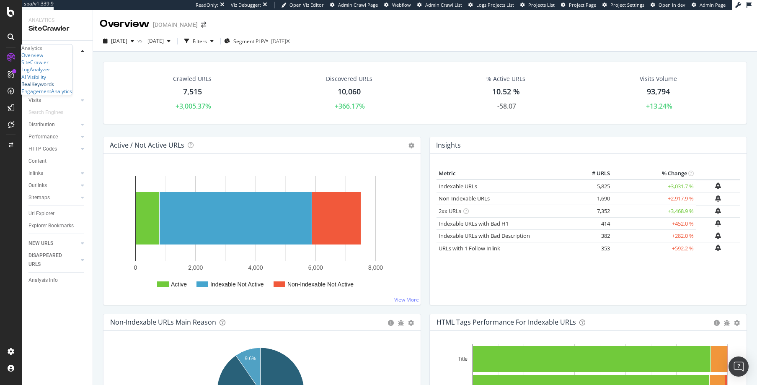
click at [49, 88] on div "RealKeywords" at bounding box center [37, 83] width 33 height 7
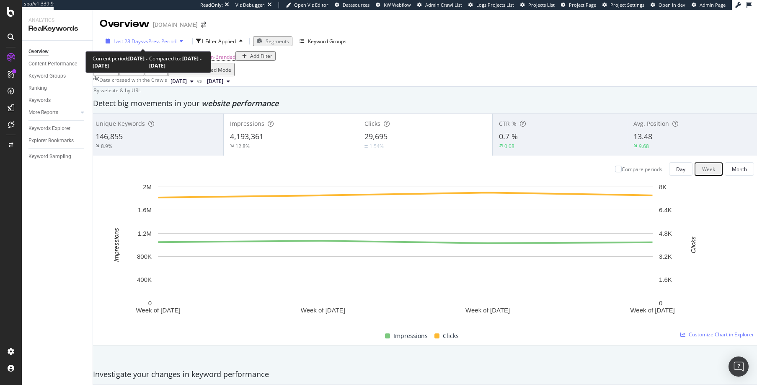
click at [148, 41] on span "vs Prev. Period" at bounding box center [159, 41] width 33 height 7
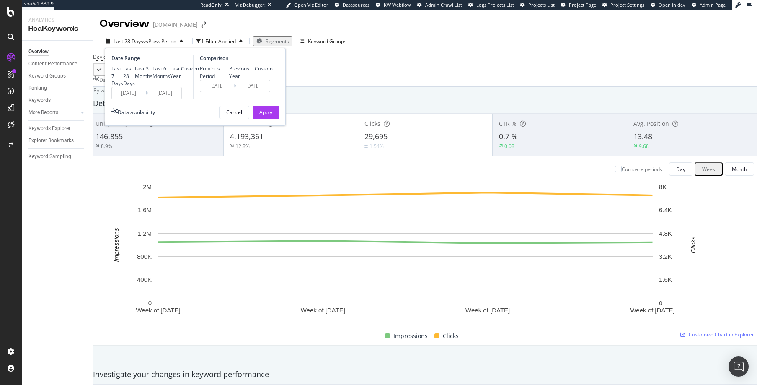
click at [229, 72] on div "Previous Year" at bounding box center [229, 72] width 0 height 0
type input "[DATE]"
click at [263, 116] on div "Apply" at bounding box center [265, 112] width 13 height 7
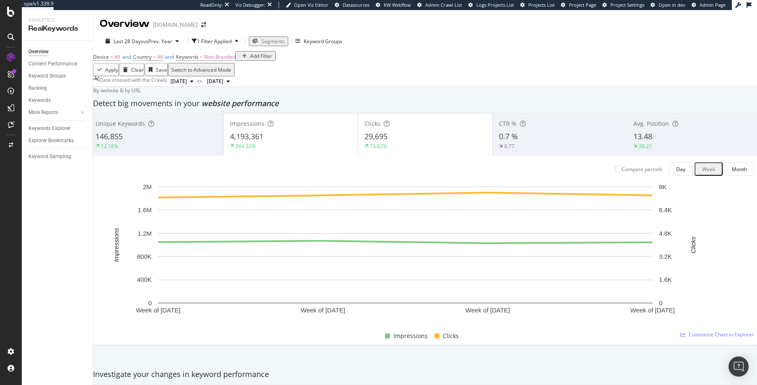
click at [277, 41] on span "Segments" at bounding box center [272, 41] width 23 height 7
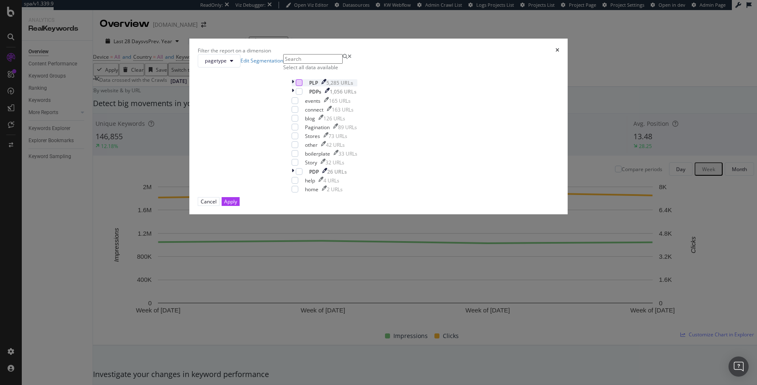
click at [303, 86] on div "modal" at bounding box center [299, 82] width 7 height 7
click at [237, 205] on div "Apply" at bounding box center [230, 201] width 13 height 7
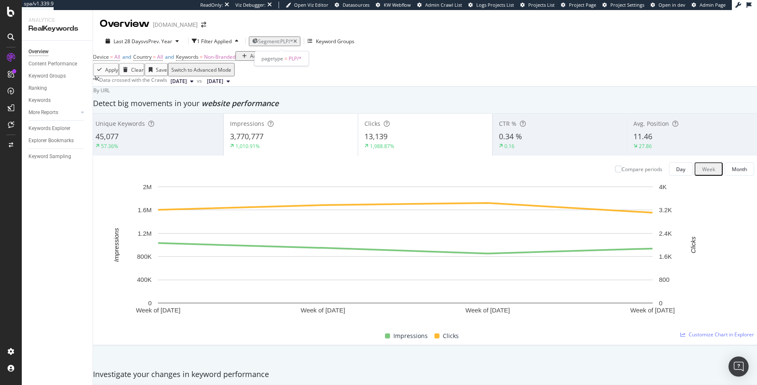
click at [276, 40] on span "Segment: PLP/*" at bounding box center [275, 41] width 35 height 7
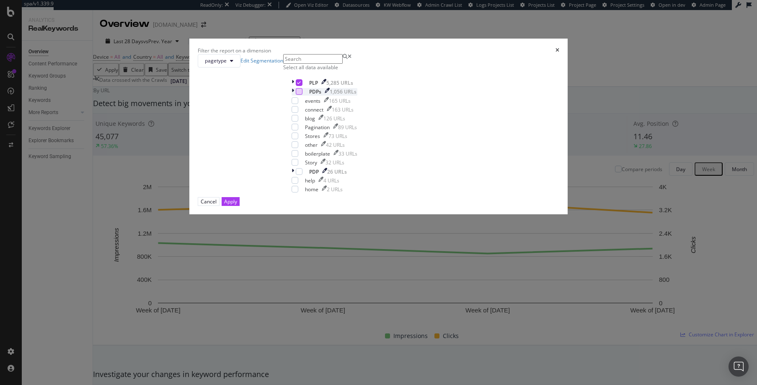
click at [303, 95] on div "modal" at bounding box center [299, 91] width 7 height 7
click at [301, 85] on icon "modal" at bounding box center [299, 82] width 4 height 4
click at [237, 205] on div "Apply" at bounding box center [230, 201] width 13 height 7
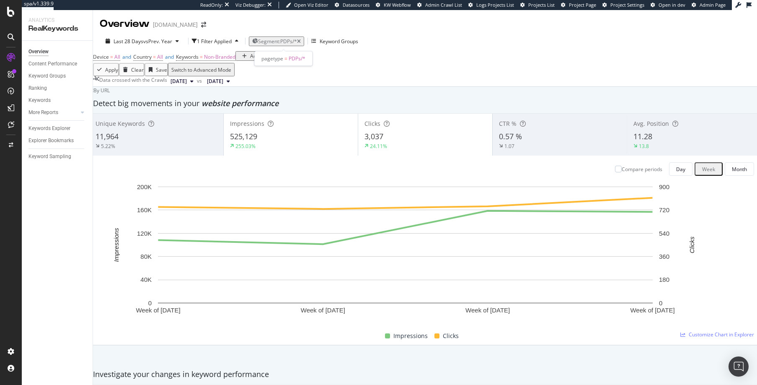
click at [292, 40] on span "Segment: PDPs/*" at bounding box center [277, 41] width 39 height 7
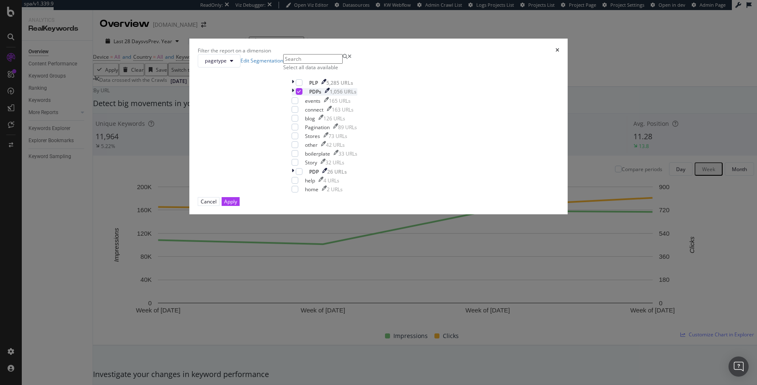
click at [301, 93] on icon "modal" at bounding box center [299, 91] width 4 height 4
click at [298, 104] on div "modal" at bounding box center [295, 100] width 7 height 7
click at [298, 122] on div "modal" at bounding box center [295, 118] width 7 height 7
click at [298, 139] on div "modal" at bounding box center [295, 135] width 7 height 7
click at [298, 166] on div "modal" at bounding box center [295, 162] width 7 height 7
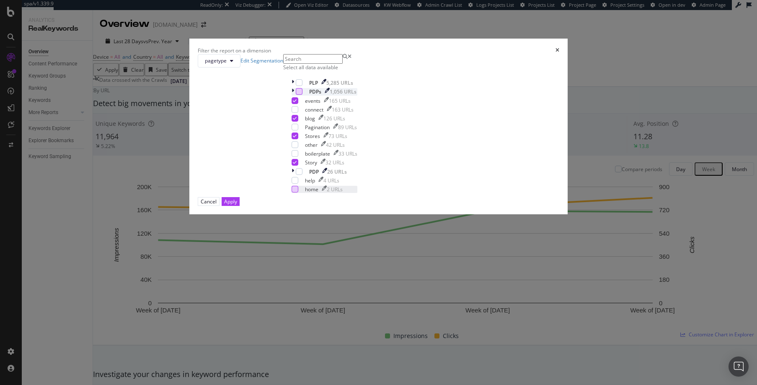
click at [298, 192] on div "modal" at bounding box center [295, 189] width 7 height 7
click at [237, 205] on div "Apply" at bounding box center [230, 201] width 13 height 7
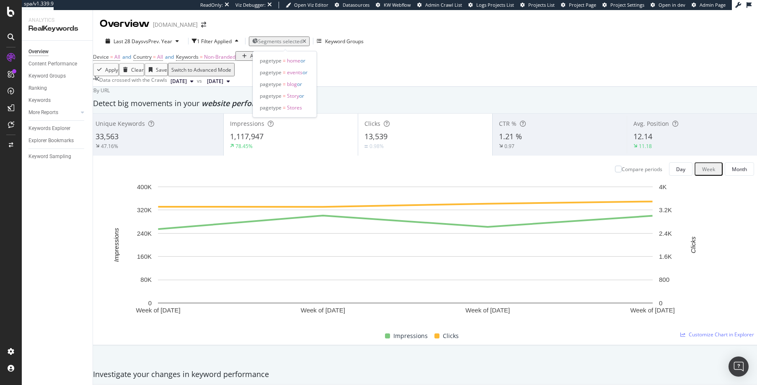
click at [274, 41] on span "Segments selected" at bounding box center [280, 41] width 44 height 7
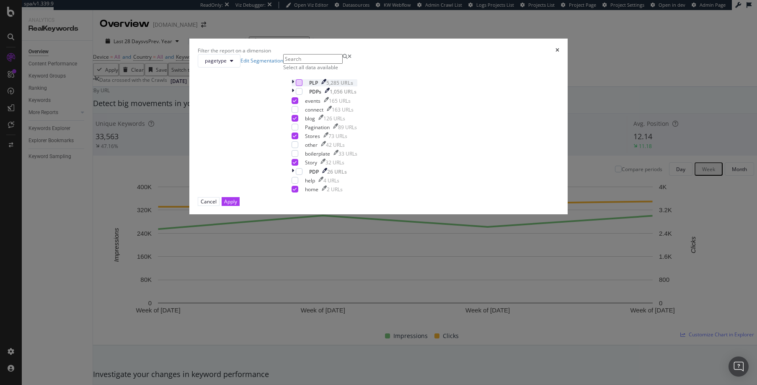
click at [303, 86] on div "modal" at bounding box center [299, 82] width 7 height 7
click at [303, 95] on div "modal" at bounding box center [299, 91] width 7 height 7
click at [237, 205] on div "Apply" at bounding box center [230, 201] width 13 height 7
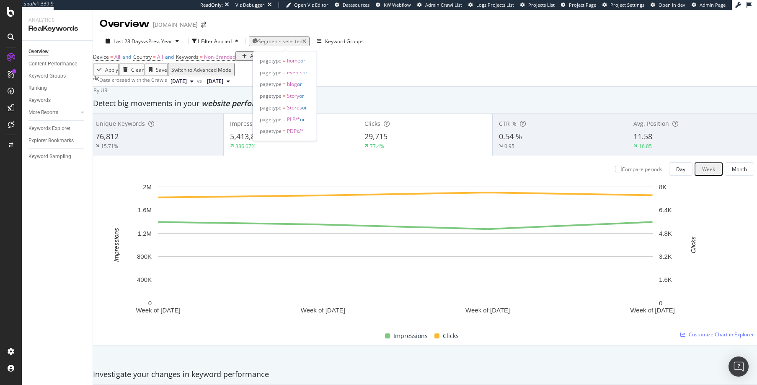
click at [298, 40] on span "Segments selected" at bounding box center [280, 41] width 44 height 7
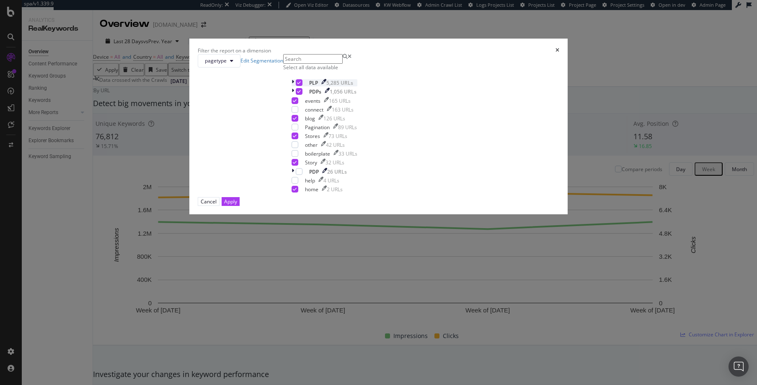
click at [301, 85] on icon "modal" at bounding box center [299, 82] width 4 height 4
click at [301, 93] on icon "modal" at bounding box center [299, 91] width 4 height 4
click at [297, 103] on icon "modal" at bounding box center [295, 100] width 4 height 4
click at [298, 122] on div "modal" at bounding box center [295, 118] width 7 height 7
click at [297, 138] on icon "modal" at bounding box center [295, 136] width 4 height 4
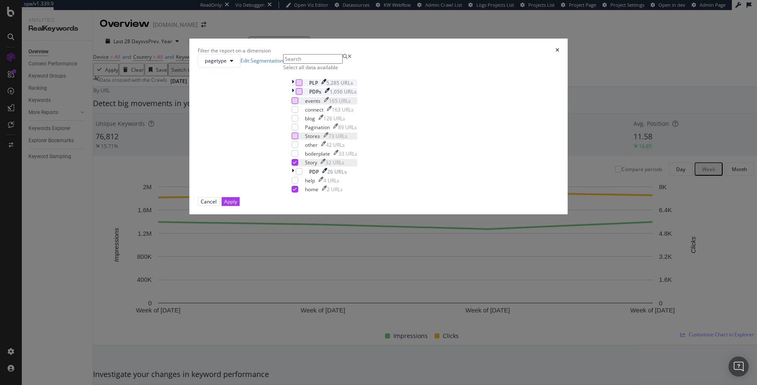
click at [297, 164] on icon "modal" at bounding box center [295, 162] width 4 height 4
click at [237, 205] on div "Apply" at bounding box center [230, 201] width 13 height 7
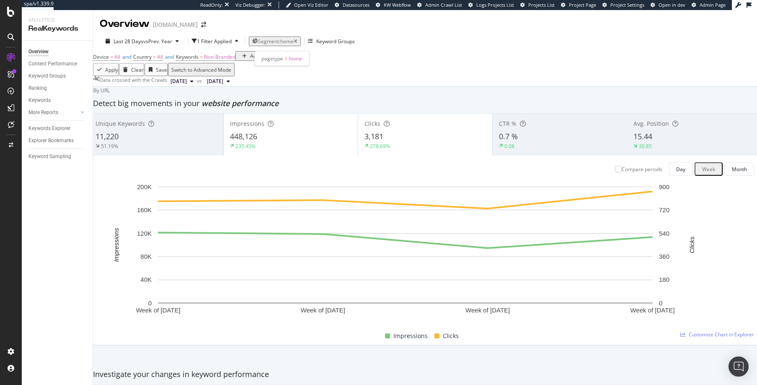
click at [294, 41] on span "Segment: home" at bounding box center [276, 41] width 36 height 7
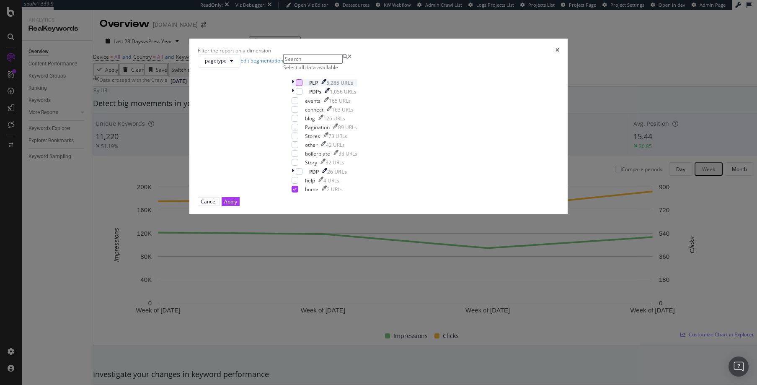
click at [303, 86] on div "modal" at bounding box center [299, 82] width 7 height 7
click at [297, 191] on icon "modal" at bounding box center [295, 189] width 4 height 4
click at [237, 205] on div "Apply" at bounding box center [230, 201] width 13 height 7
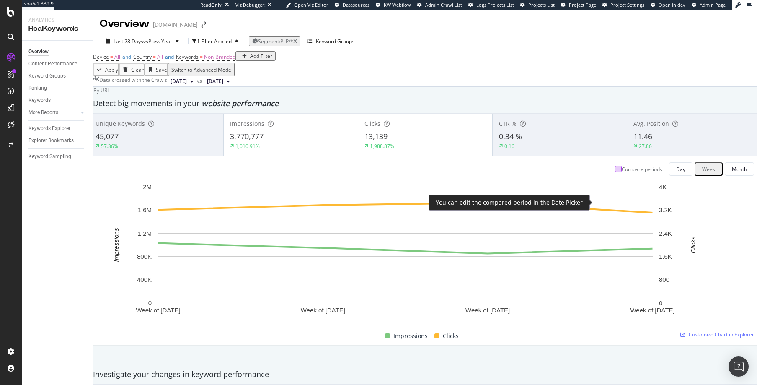
click at [615, 172] on div at bounding box center [618, 169] width 7 height 7
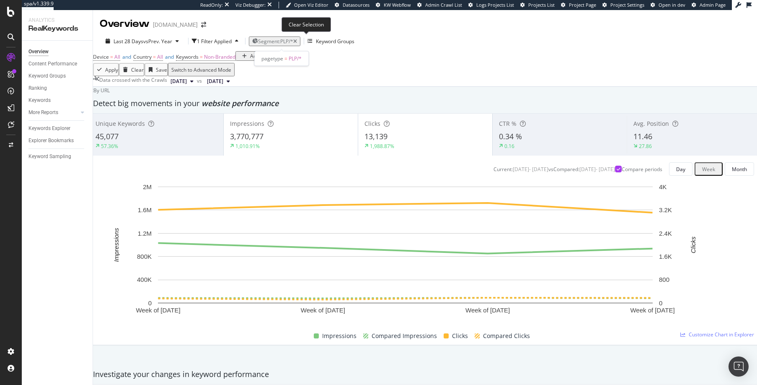
click at [297, 40] on icon "button" at bounding box center [295, 41] width 4 height 5
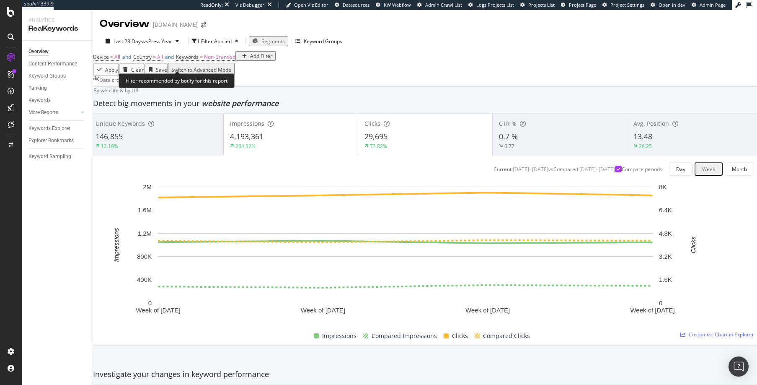
click at [250, 60] on div "Add Filter" at bounding box center [261, 55] width 22 height 7
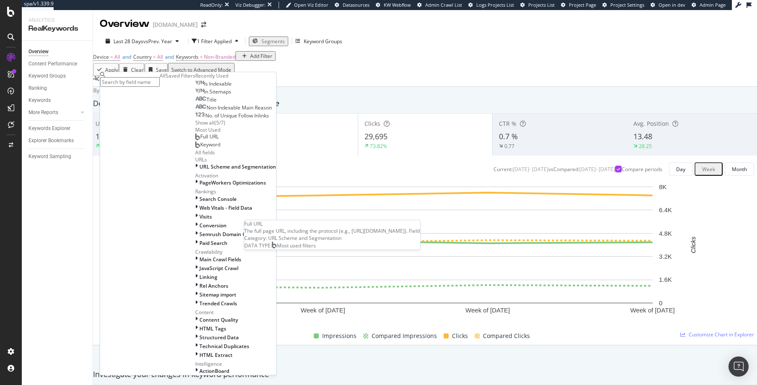
click at [200, 140] on span "Full URL" at bounding box center [209, 136] width 18 height 7
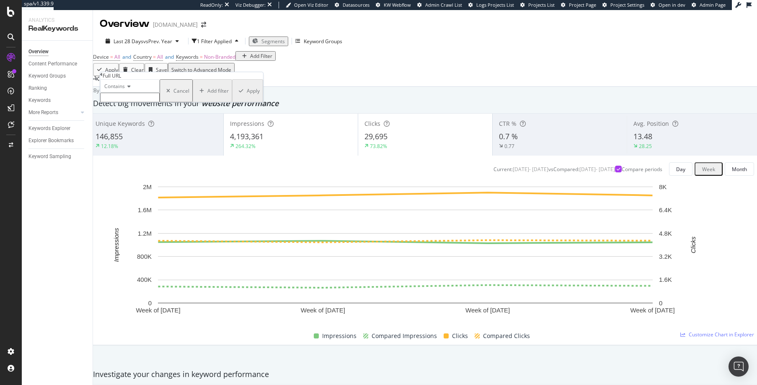
click at [137, 102] on input "text" at bounding box center [130, 98] width 60 height 10
type input "/products"
click at [247, 97] on div "Apply" at bounding box center [253, 93] width 13 height 7
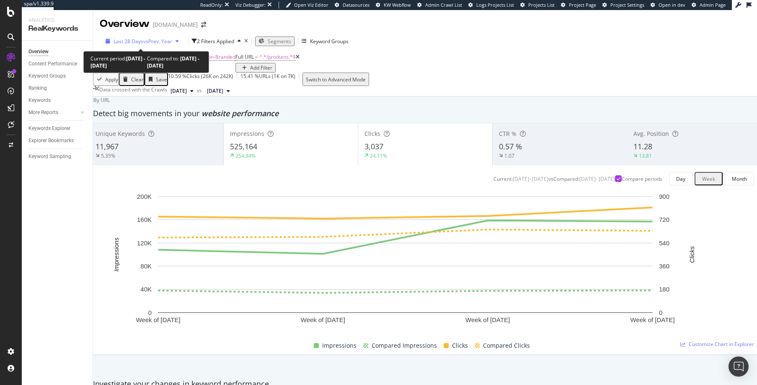
click at [160, 42] on span "vs Prev. Year" at bounding box center [157, 41] width 29 height 7
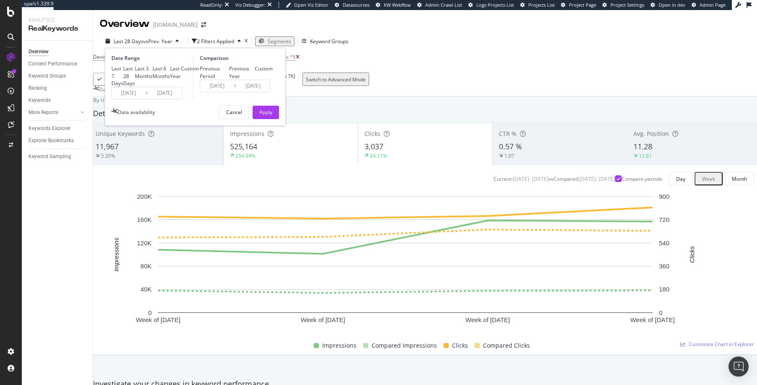
click at [170, 72] on div "Last Year" at bounding box center [170, 72] width 0 height 0
type input "[DATE]"
click at [264, 116] on div "Apply" at bounding box center [265, 112] width 13 height 7
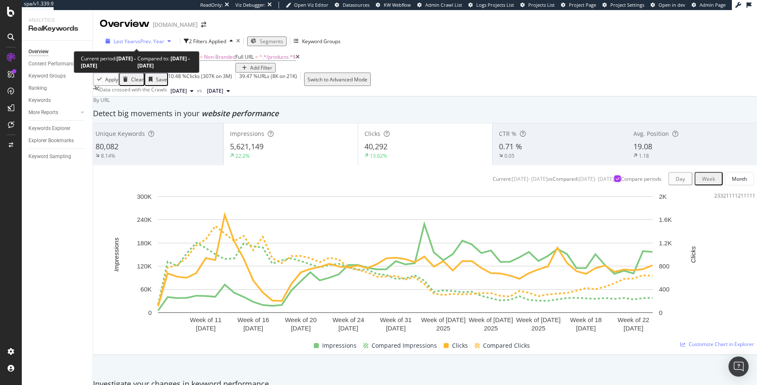
click at [146, 42] on span "vs Prev. Year" at bounding box center [149, 41] width 29 height 7
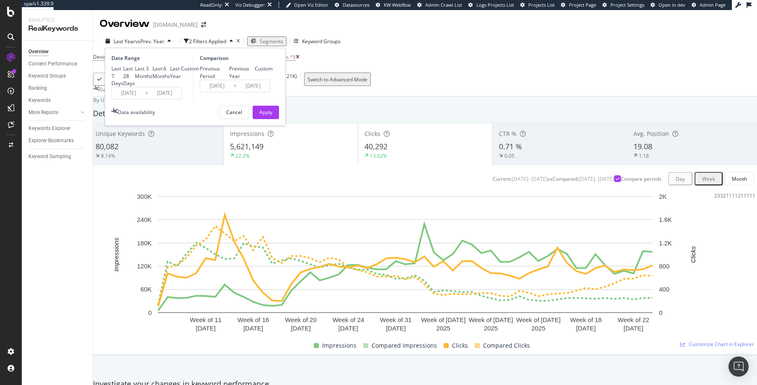
click at [153, 72] on div "Last 6 Months" at bounding box center [153, 72] width 0 height 0
type input "[DATE]"
click at [200, 72] on div "Previous Period" at bounding box center [200, 72] width 0 height 0
type input "[DATE]"
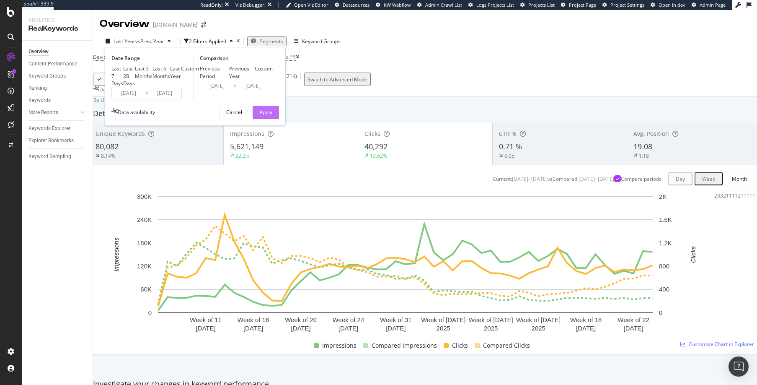
click at [267, 116] on div "Apply" at bounding box center [265, 112] width 13 height 7
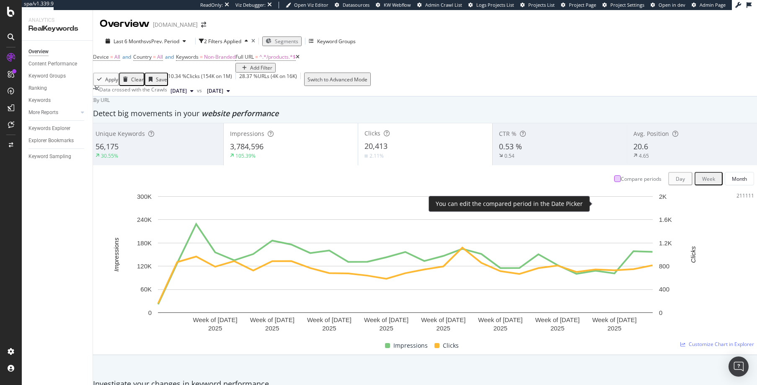
click at [614, 182] on div at bounding box center [617, 178] width 7 height 7
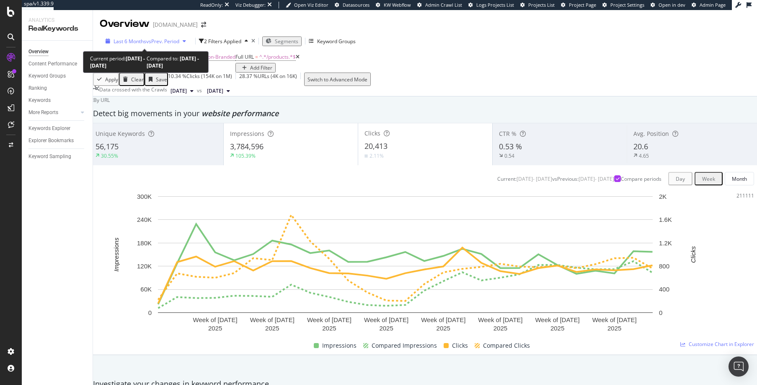
click at [140, 42] on span "Last 6 Months" at bounding box center [130, 41] width 33 height 7
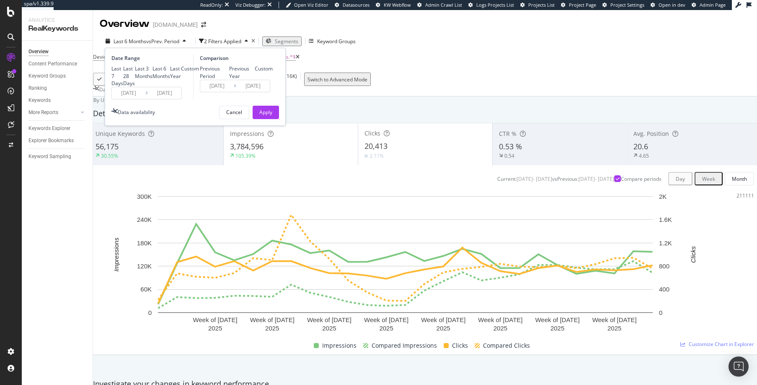
click at [170, 72] on div "Last Year" at bounding box center [170, 72] width 0 height 0
type input "[DATE]"
click at [229, 72] on div "Previous Year" at bounding box center [229, 72] width 0 height 0
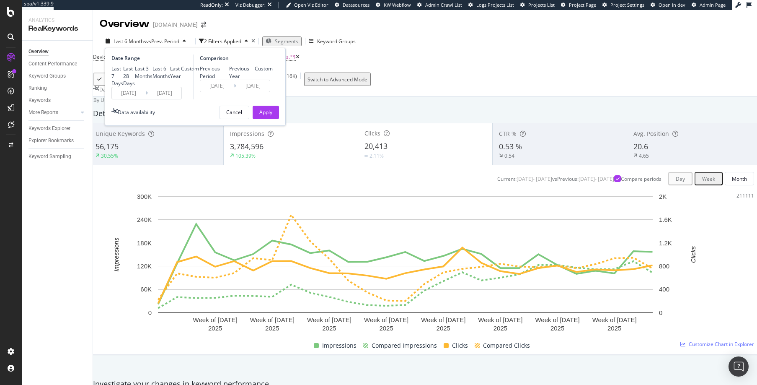
type input "[DATE]"
click at [266, 116] on div "Apply" at bounding box center [265, 112] width 13 height 7
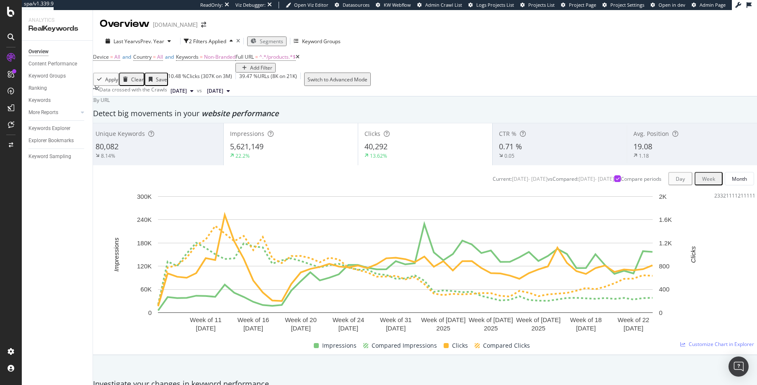
scroll to position [39, 0]
click at [256, 129] on span "Impressions" at bounding box center [247, 133] width 34 height 8
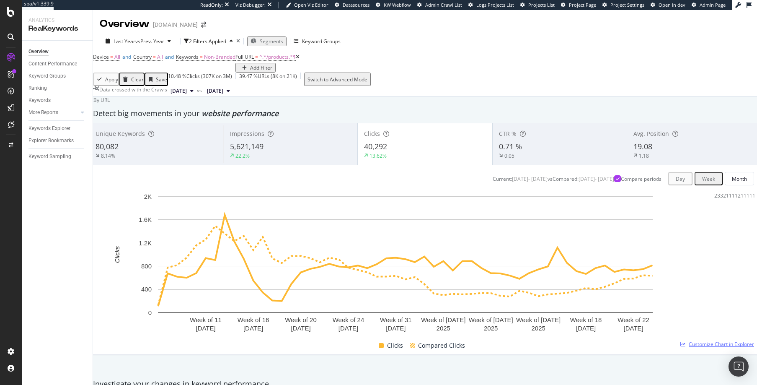
scroll to position [0, 0]
drag, startPoint x: 682, startPoint y: 305, endPoint x: 672, endPoint y: 310, distance: 11.2
click at [672, 310] on rect "A chart." at bounding box center [405, 264] width 619 height 145
click at [39, 63] on div "Content Performance" at bounding box center [52, 64] width 49 height 9
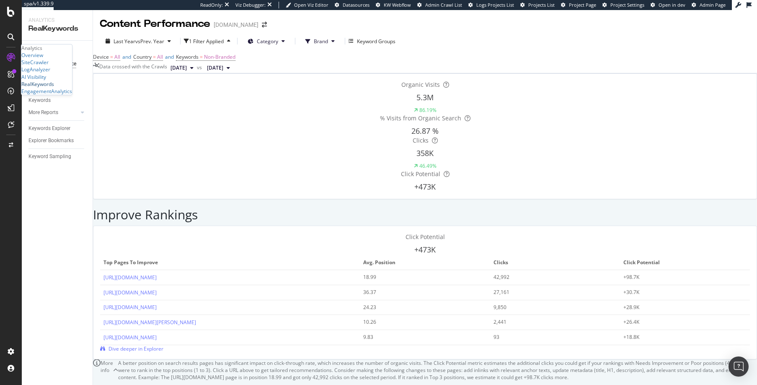
click at [47, 88] on div "RealKeywords" at bounding box center [37, 83] width 33 height 7
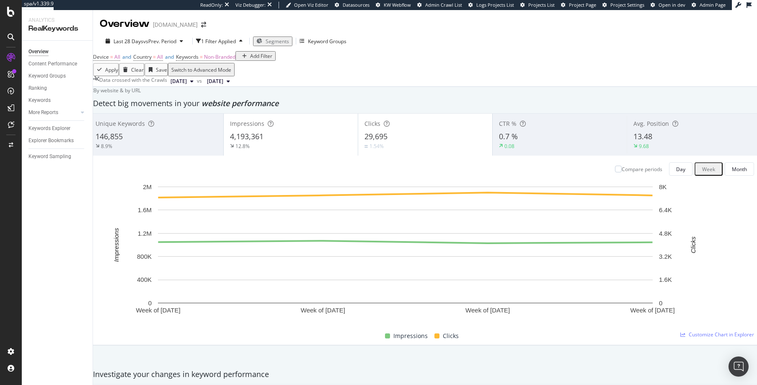
click at [284, 42] on span "Segments" at bounding box center [277, 41] width 23 height 7
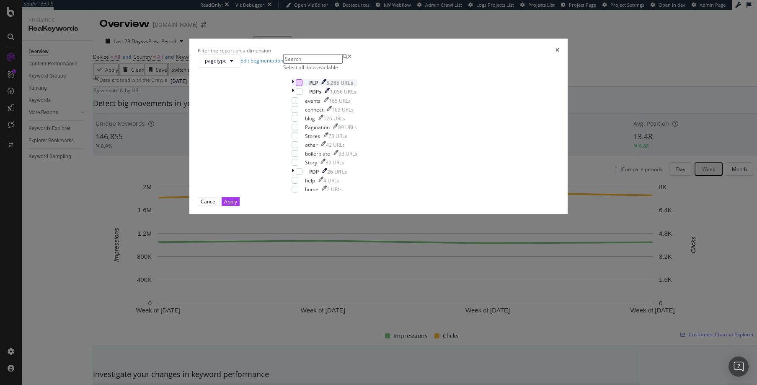
click at [303, 86] on div "modal" at bounding box center [299, 82] width 7 height 7
click at [237, 205] on div "Apply" at bounding box center [230, 201] width 13 height 7
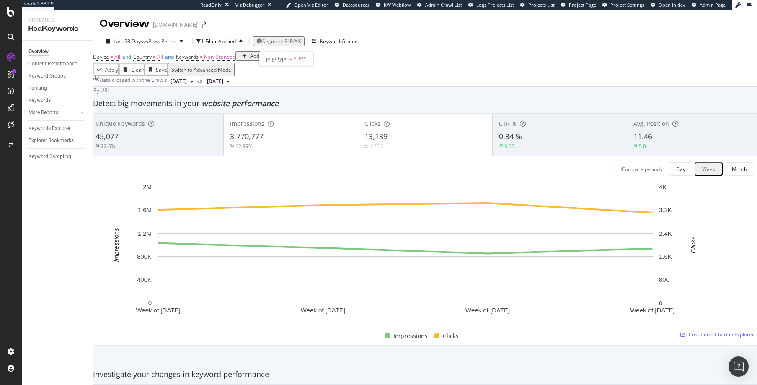
click at [282, 41] on span "Segment: PLP/*" at bounding box center [279, 41] width 35 height 7
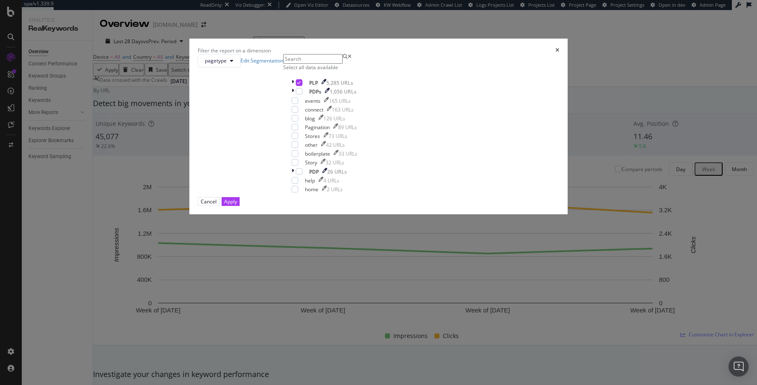
click at [150, 42] on div "Filter the report on a dimension pagetype Edit Segmentation Select all data ava…" at bounding box center [378, 192] width 757 height 385
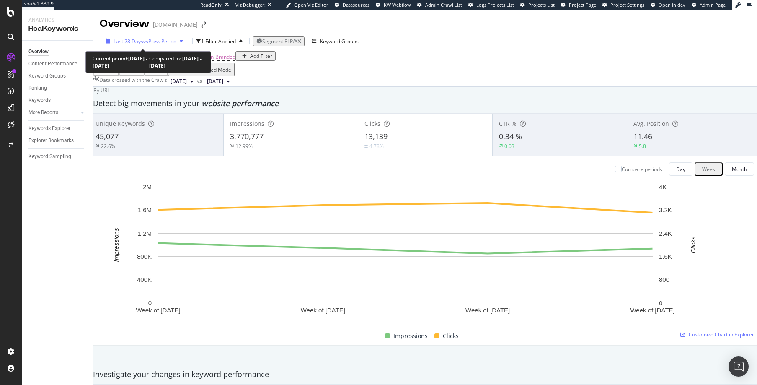
click at [180, 41] on icon "button" at bounding box center [181, 41] width 3 height 5
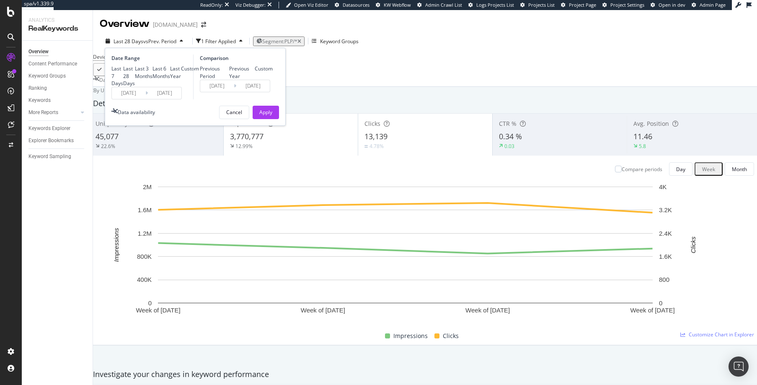
click at [229, 72] on div "Previous Year" at bounding box center [229, 72] width 0 height 0
type input "[DATE]"
click at [267, 116] on div "Apply" at bounding box center [265, 112] width 13 height 7
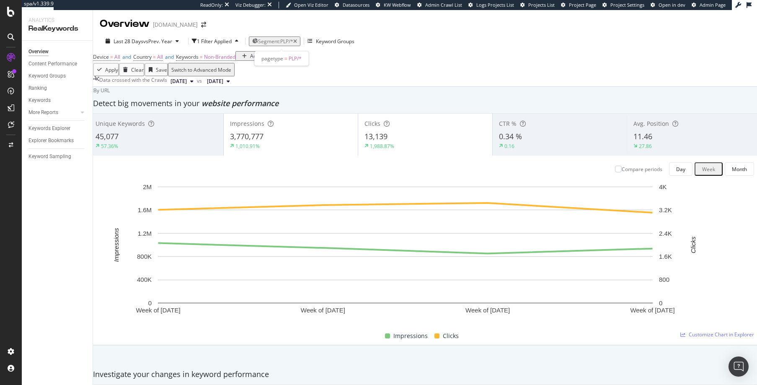
click at [280, 40] on span "Segment: PLP/*" at bounding box center [275, 41] width 35 height 7
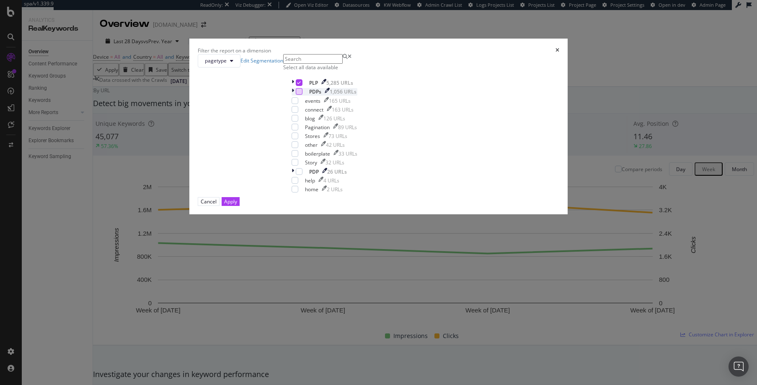
click at [303, 95] on div "modal" at bounding box center [299, 91] width 7 height 7
click at [301, 85] on icon "modal" at bounding box center [299, 82] width 4 height 4
click at [237, 205] on div "Apply" at bounding box center [230, 201] width 13 height 7
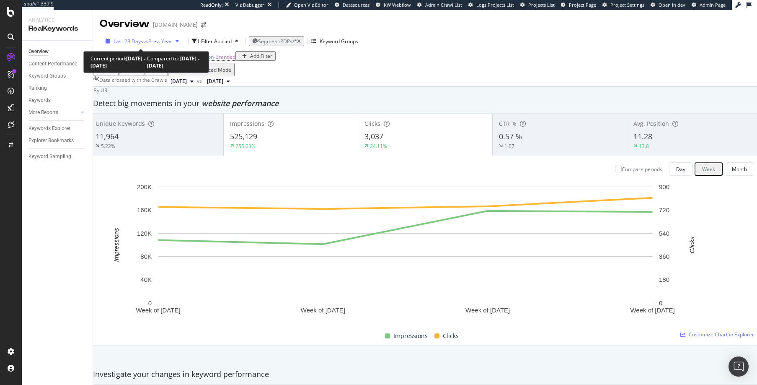
click at [174, 41] on div "button" at bounding box center [177, 41] width 10 height 5
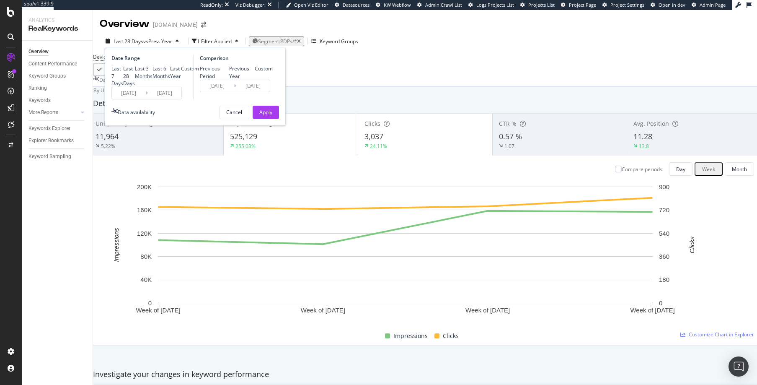
click at [153, 72] on div "Last 6 Months" at bounding box center [153, 72] width 0 height 0
type input "[DATE]"
click at [200, 72] on div "Previous Period" at bounding box center [200, 72] width 0 height 0
type input "[DATE]"
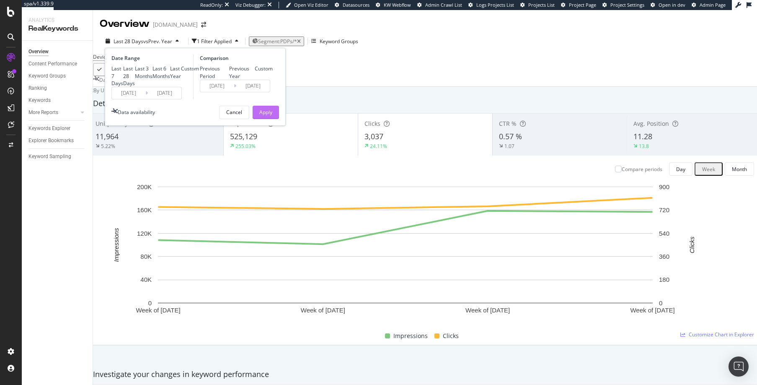
click at [269, 116] on div "Apply" at bounding box center [265, 112] width 13 height 7
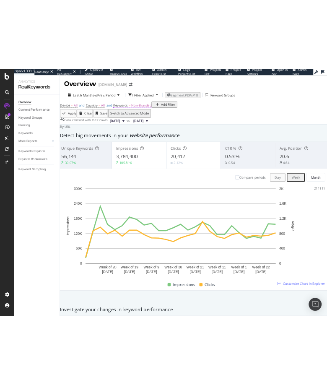
scroll to position [45, 0]
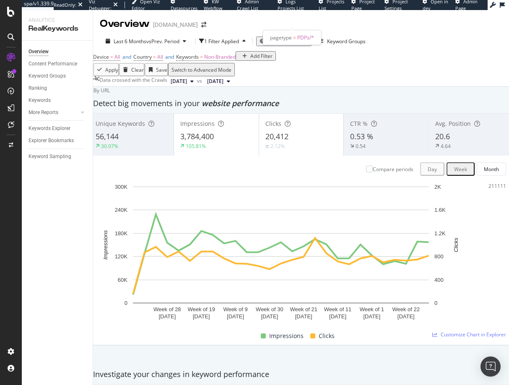
click at [279, 38] on span "Segment: PDPs/*" at bounding box center [284, 41] width 39 height 7
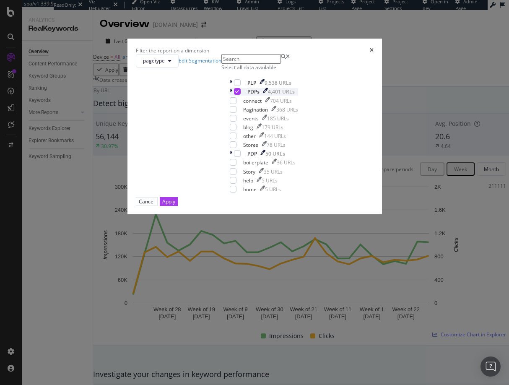
click at [235, 93] on icon "modal" at bounding box center [237, 91] width 4 height 4
click at [175, 205] on div "Apply" at bounding box center [168, 201] width 13 height 7
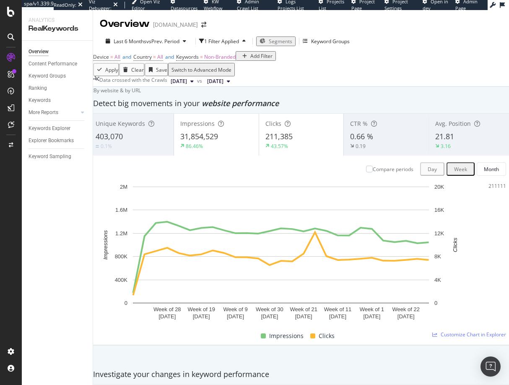
click at [279, 38] on span "Segments" at bounding box center [280, 41] width 23 height 7
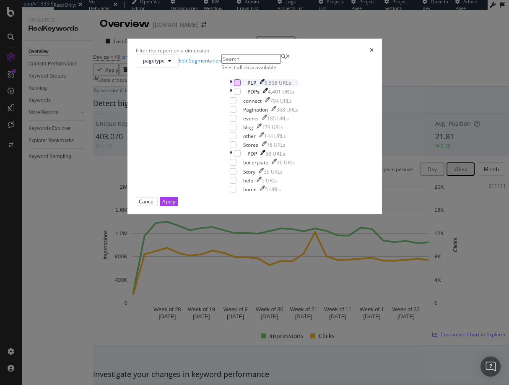
click at [234, 86] on div "modal" at bounding box center [237, 82] width 7 height 7
click at [175, 205] on div "Apply" at bounding box center [168, 201] width 13 height 7
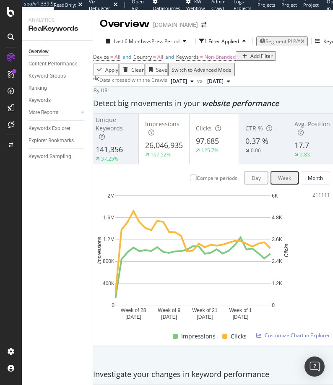
click at [178, 140] on span "26,046,935" at bounding box center [164, 145] width 38 height 10
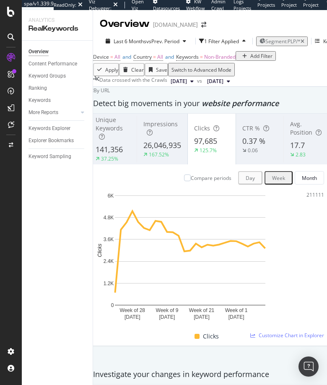
click at [187, 85] on span "[DATE]" at bounding box center [179, 82] width 16 height 8
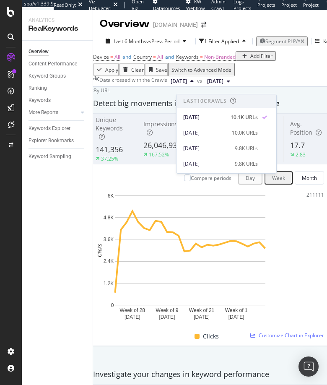
click at [203, 73] on div "Apply Clear Save Switch to Advanced Mode" at bounding box center [210, 69] width 234 height 13
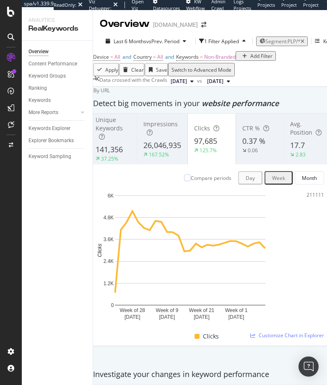
scroll to position [38, 0]
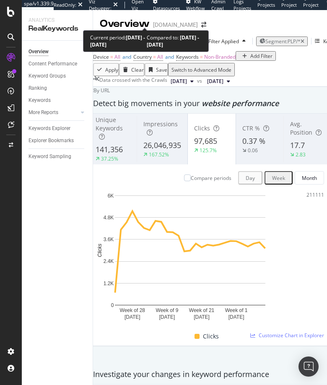
click at [146, 38] on span "vs Prev. Period" at bounding box center [162, 41] width 33 height 7
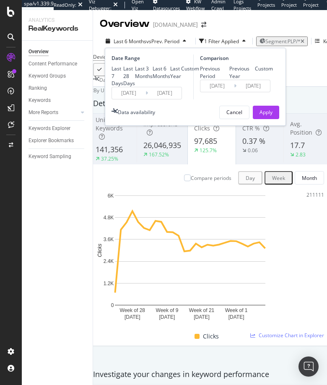
click at [181, 69] on div "Custom" at bounding box center [181, 69] width 0 height 0
type input "[DATE]"
click at [123, 99] on input "[DATE]" at bounding box center [129, 93] width 34 height 12
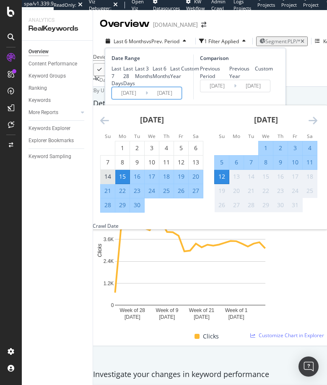
click at [110, 181] on div "14" at bounding box center [108, 176] width 14 height 8
type input "[DATE]"
click at [121, 181] on div "15" at bounding box center [122, 176] width 14 height 8
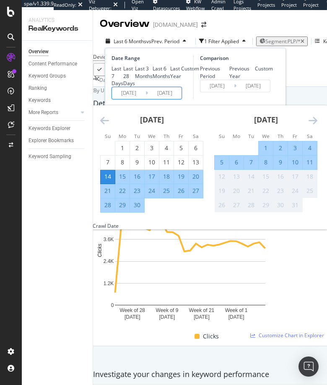
type input "[DATE]"
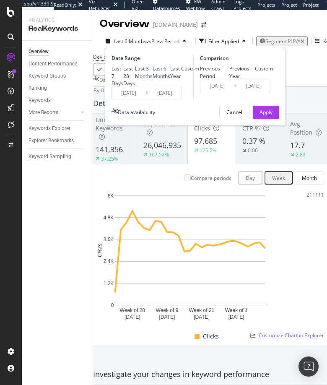
click at [122, 99] on input "[DATE]" at bounding box center [129, 93] width 34 height 12
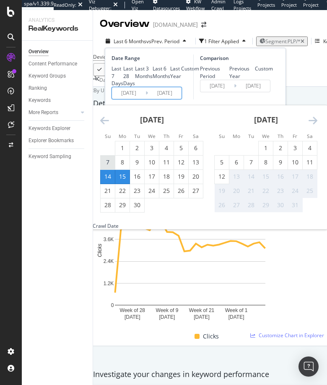
click at [109, 166] on div "7" at bounding box center [108, 162] width 14 height 8
type input "[DATE]"
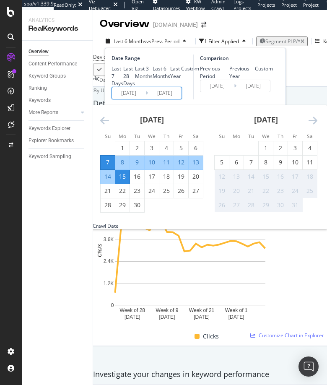
click at [210, 99] on div "Comparison Previous Period Previous Year Custom [DATE] Navigate forward to inte…" at bounding box center [233, 76] width 80 height 45
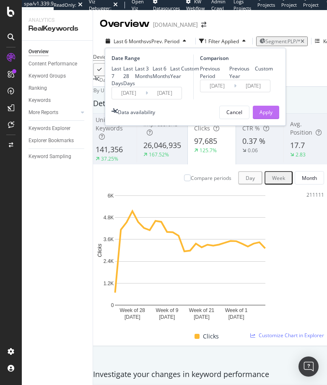
click at [262, 116] on div "Apply" at bounding box center [265, 112] width 13 height 7
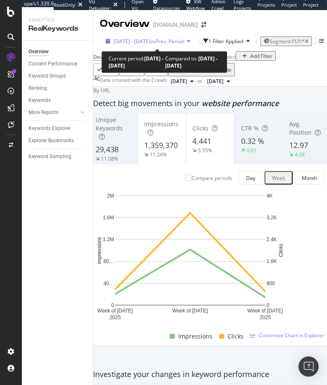
click at [130, 41] on span "[DATE] - [DATE]" at bounding box center [132, 41] width 37 height 7
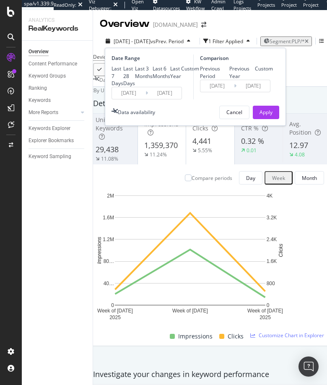
click at [127, 99] on input "[DATE]" at bounding box center [129, 93] width 34 height 12
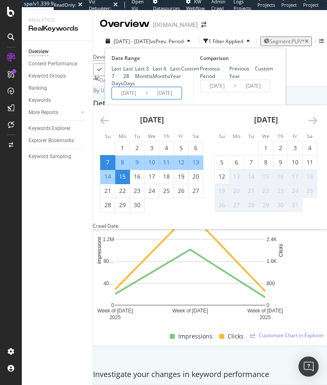
click at [127, 99] on input "[DATE]" at bounding box center [129, 93] width 34 height 12
type input "[DATE]"
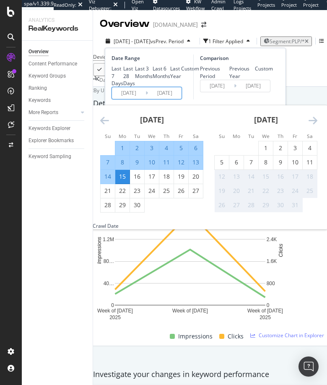
click at [102, 125] on icon "Move backward to switch to the previous month." at bounding box center [104, 120] width 9 height 10
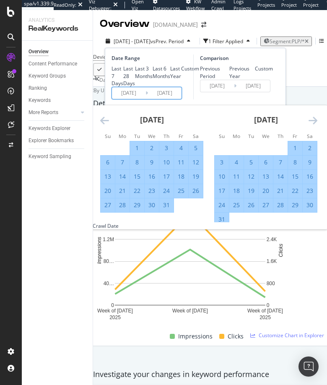
click at [102, 125] on icon "Move backward to switch to the previous month." at bounding box center [104, 120] width 9 height 10
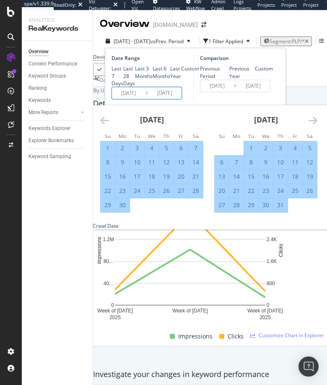
click at [102, 125] on icon "Move backward to switch to the previous month." at bounding box center [104, 120] width 9 height 10
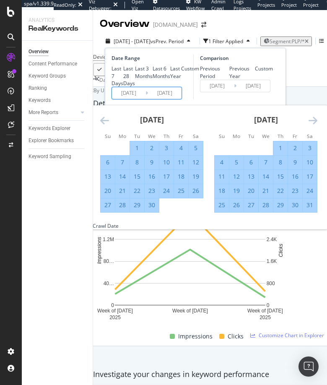
click at [102, 125] on icon "Move backward to switch to the previous month." at bounding box center [104, 120] width 9 height 10
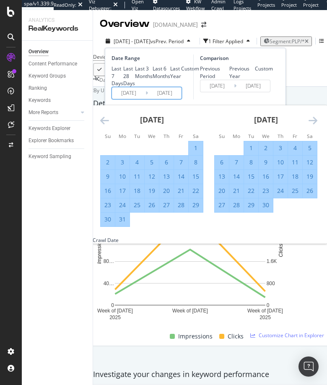
click at [102, 125] on icon "Move backward to switch to the previous month." at bounding box center [104, 120] width 9 height 10
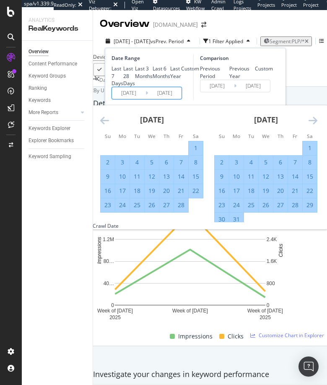
click at [102, 125] on icon "Move backward to switch to the previous month." at bounding box center [104, 120] width 9 height 10
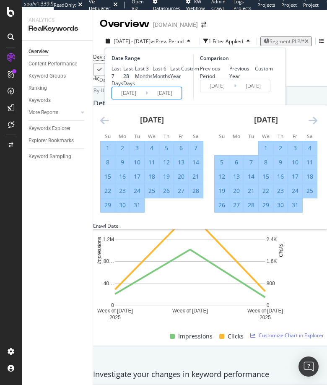
click at [102, 125] on icon "Move backward to switch to the previous month." at bounding box center [104, 120] width 9 height 10
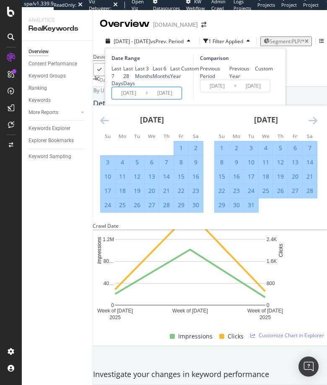
click at [102, 125] on icon "Move backward to switch to the previous month." at bounding box center [104, 120] width 9 height 10
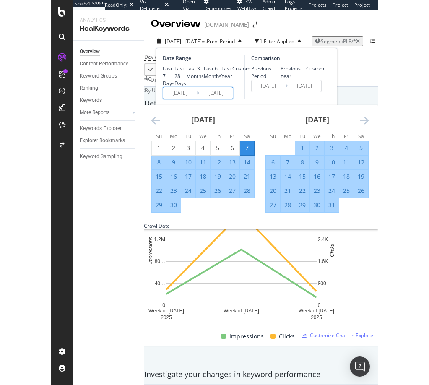
scroll to position [14, 0]
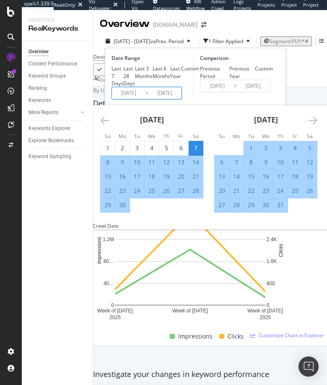
click at [221, 181] on div "13" at bounding box center [222, 176] width 14 height 8
type input "[DATE]"
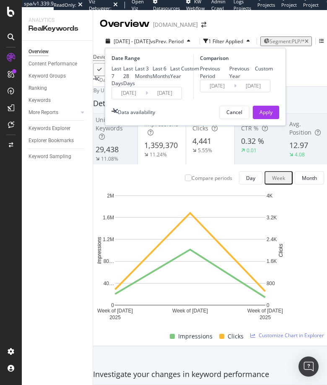
click at [177, 99] on input "[DATE]" at bounding box center [165, 93] width 34 height 12
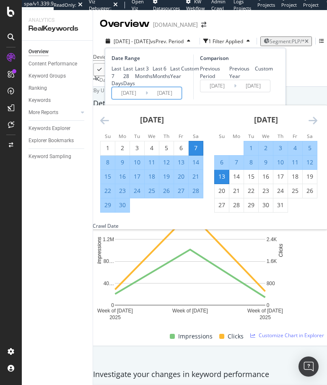
click at [315, 125] on icon "Move forward to switch to the next month." at bounding box center [312, 120] width 9 height 10
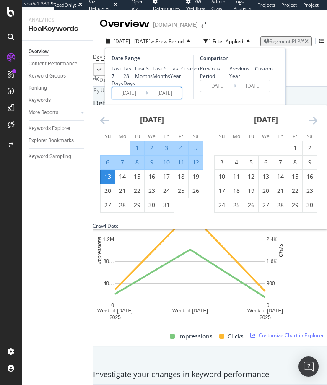
click at [315, 125] on icon "Move forward to switch to the next month." at bounding box center [312, 120] width 9 height 10
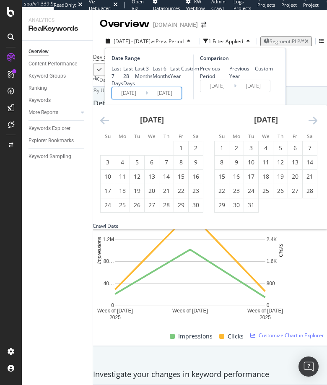
click at [315, 125] on icon "Move forward to switch to the next month." at bounding box center [312, 120] width 9 height 10
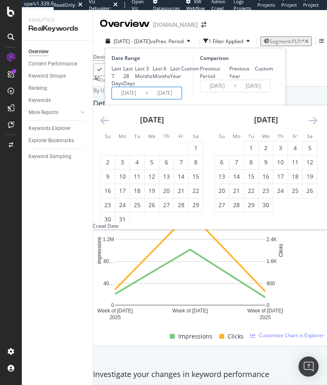
click at [315, 125] on icon "Move forward to switch to the next month." at bounding box center [312, 120] width 9 height 10
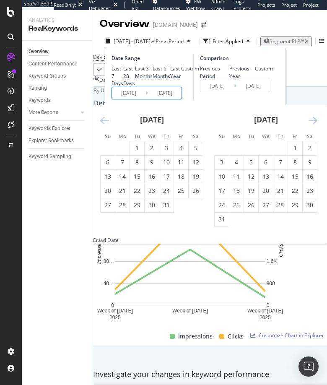
click at [315, 125] on icon "Move forward to switch to the next month." at bounding box center [312, 120] width 9 height 10
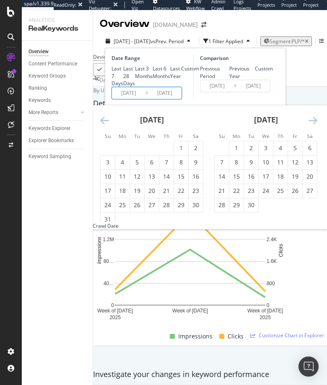
click at [315, 125] on icon "Move forward to switch to the next month." at bounding box center [312, 120] width 9 height 10
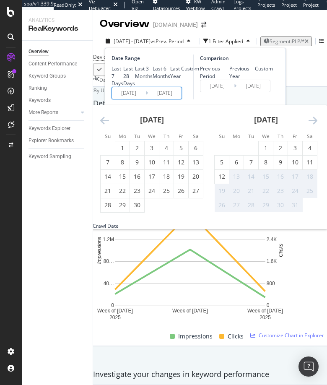
click at [315, 125] on icon "Move forward to switch to the next month." at bounding box center [312, 120] width 9 height 10
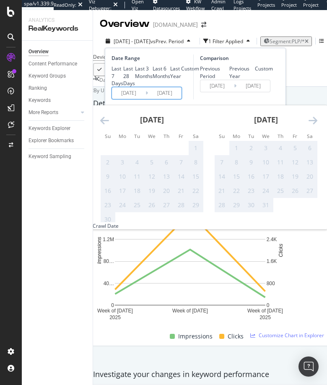
click at [315, 125] on icon "Move forward to switch to the next month." at bounding box center [312, 120] width 9 height 10
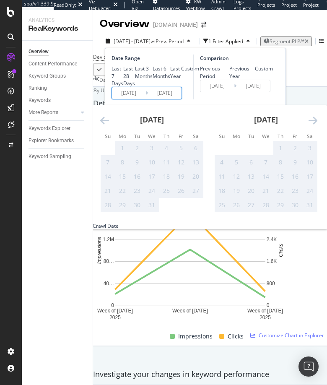
click at [101, 125] on icon "Move backward to switch to the previous month." at bounding box center [104, 120] width 9 height 10
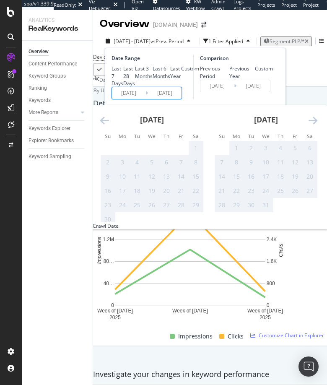
click at [101, 125] on icon "Move backward to switch to the previous month." at bounding box center [104, 120] width 9 height 10
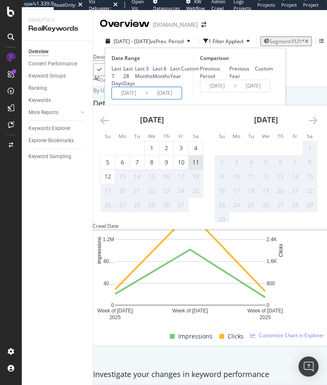
click at [193, 166] on div "11" at bounding box center [196, 162] width 14 height 8
type input "[DATE]"
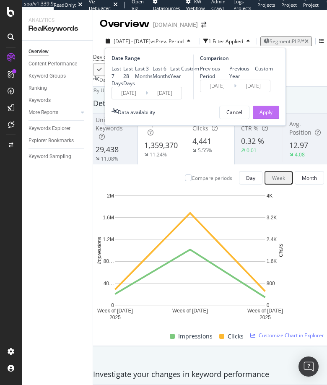
click at [268, 116] on div "Apply" at bounding box center [265, 112] width 13 height 7
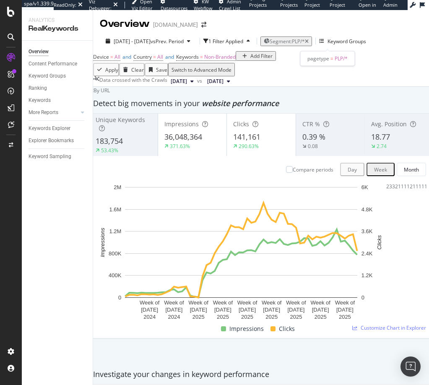
click at [305, 39] on span "Segment: PLP/*" at bounding box center [286, 41] width 35 height 7
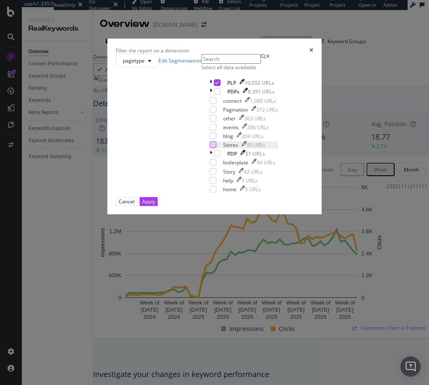
click at [210, 148] on div "modal" at bounding box center [213, 144] width 7 height 7
click at [210, 175] on div "modal" at bounding box center [213, 171] width 7 height 7
click at [211, 147] on icon "modal" at bounding box center [213, 144] width 4 height 4
click at [211, 173] on icon "modal" at bounding box center [213, 171] width 4 height 4
click at [155, 205] on div "Apply" at bounding box center [148, 201] width 13 height 7
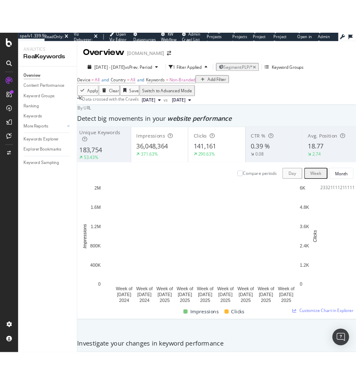
scroll to position [32, 0]
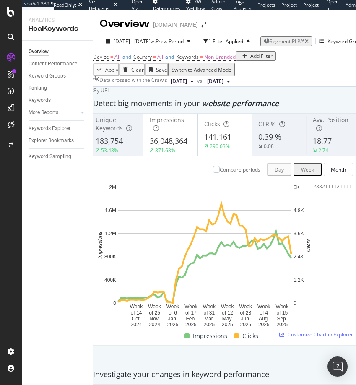
click at [181, 146] on span "36,048,364" at bounding box center [169, 141] width 38 height 10
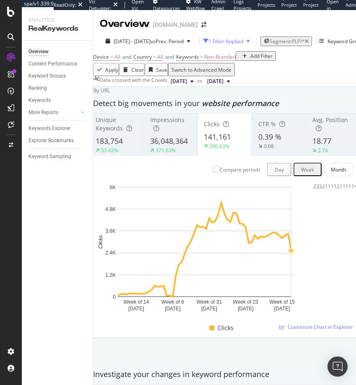
click at [243, 38] on div "1 Filter Applied" at bounding box center [225, 41] width 35 height 7
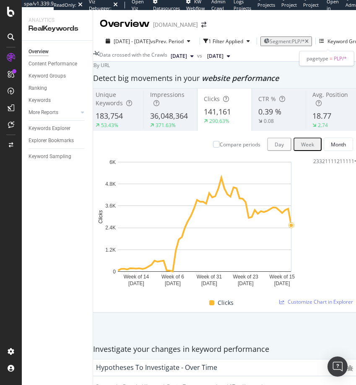
click at [305, 40] on span "Segment: PLP/*" at bounding box center [286, 41] width 35 height 7
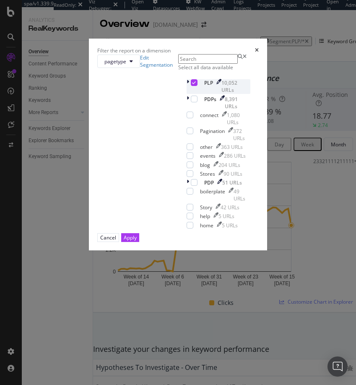
click at [192, 85] on icon "modal" at bounding box center [194, 82] width 4 height 4
click at [191, 102] on div "modal" at bounding box center [194, 99] width 7 height 7
click at [137, 241] on div "Apply" at bounding box center [130, 237] width 13 height 7
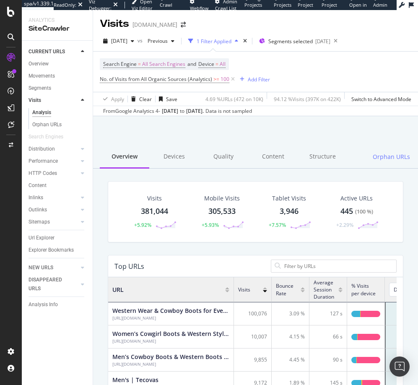
scroll to position [245, 282]
